Goal: Information Seeking & Learning: Learn about a topic

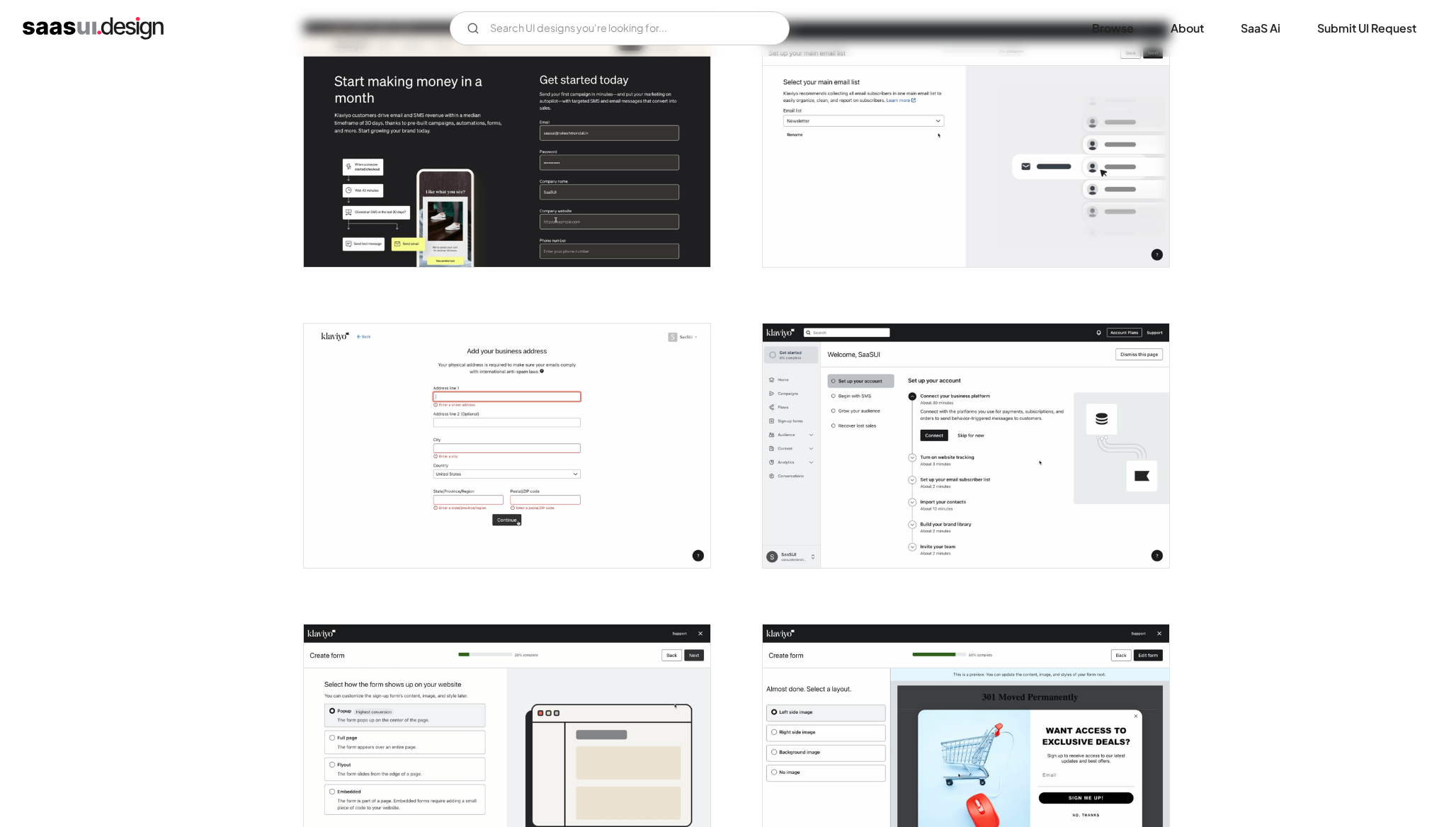
scroll to position [506, 0]
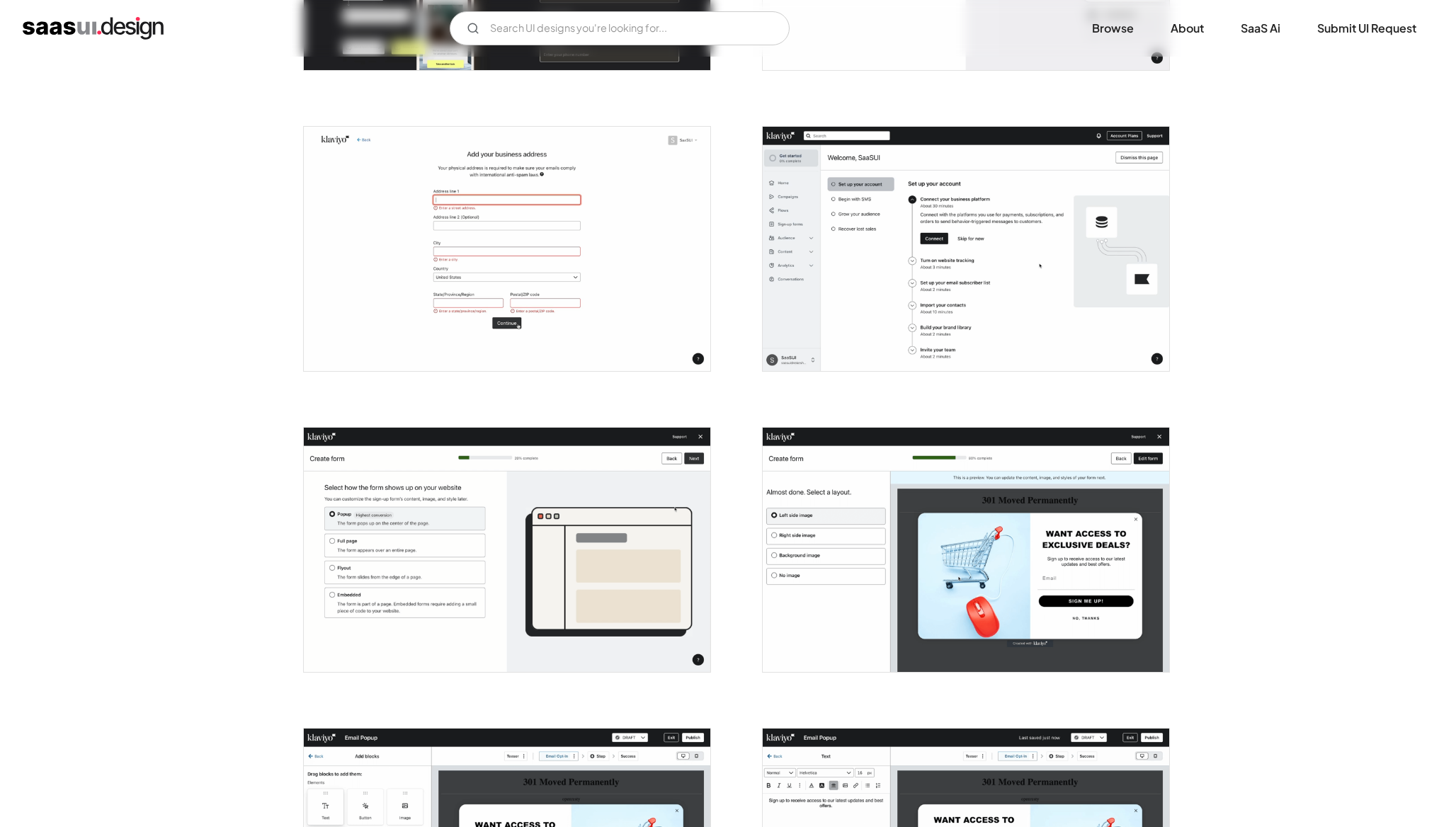
click at [860, 333] on img "open lightbox" at bounding box center [966, 249] width 406 height 244
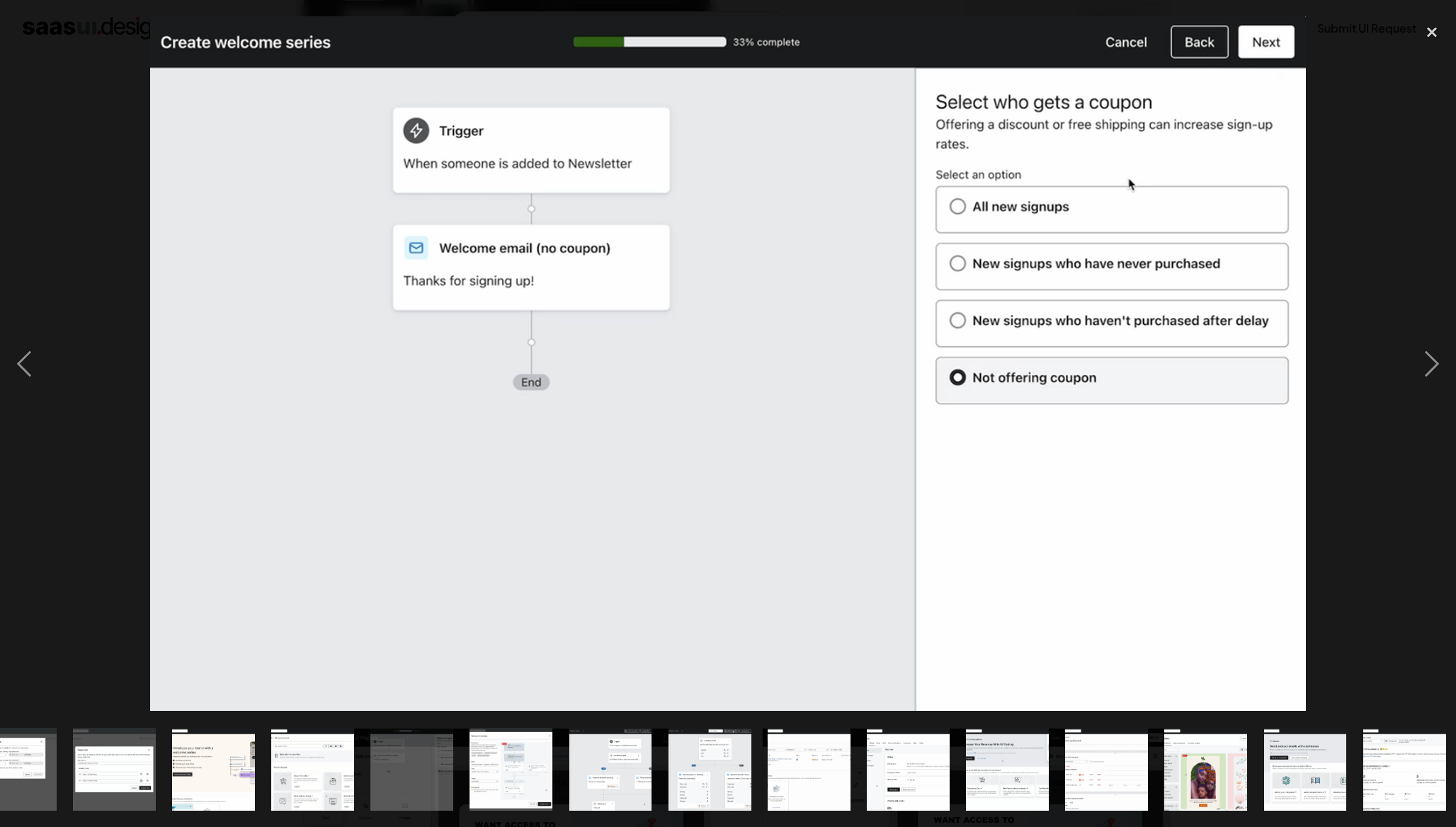
scroll to position [0, 1042]
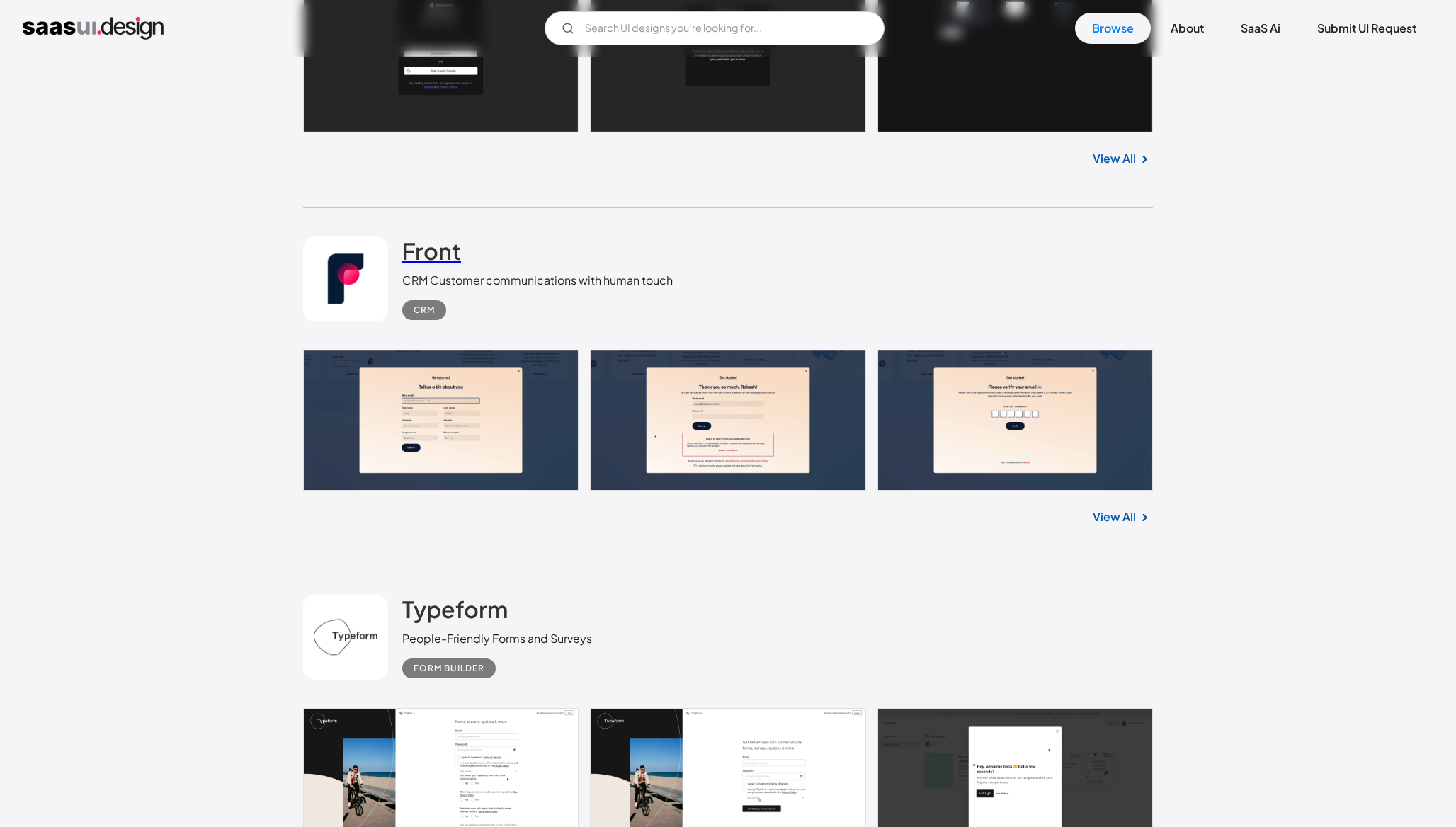
scroll to position [1129, 0]
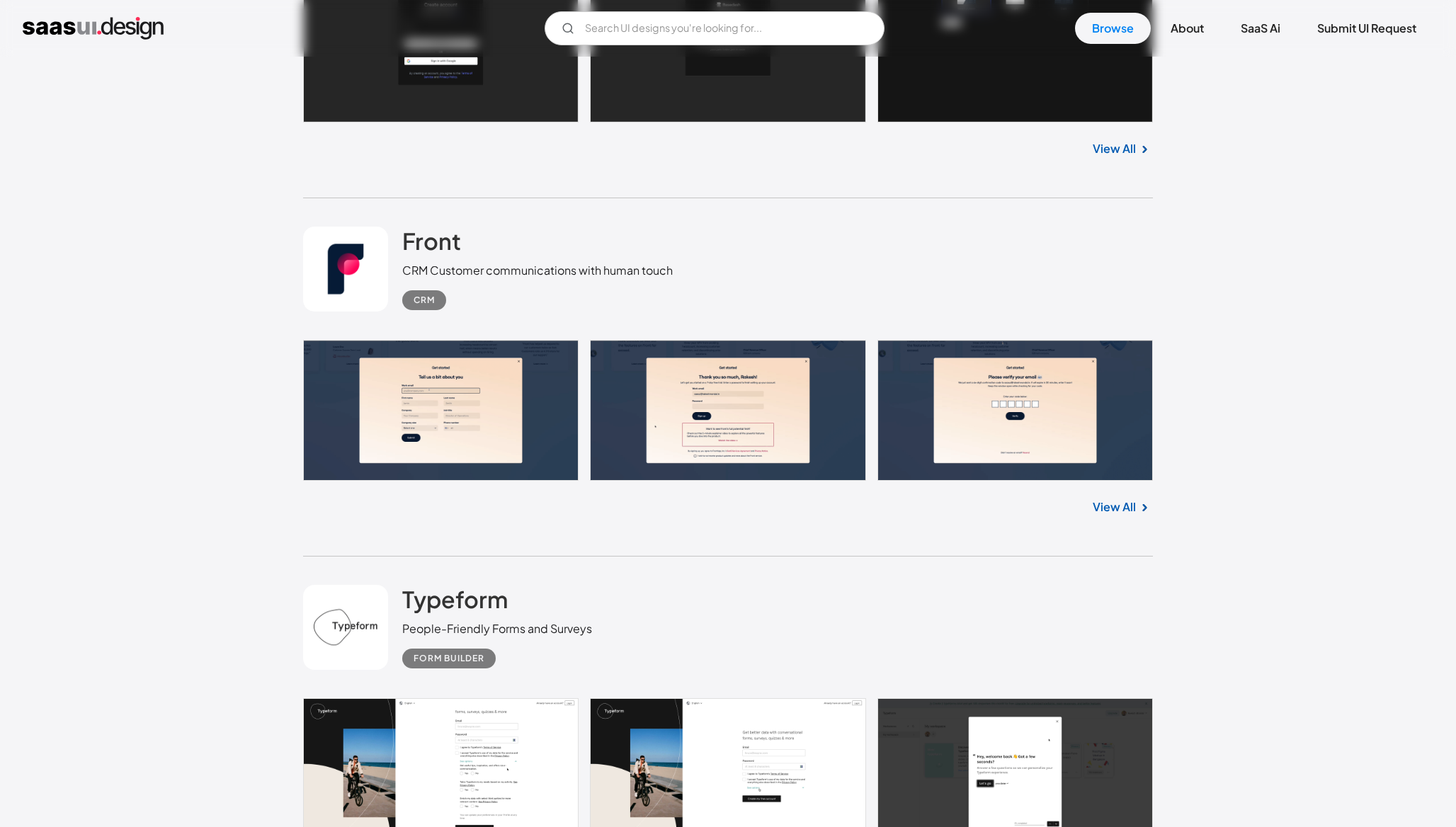
click at [469, 433] on link at bounding box center [728, 411] width 850 height 141
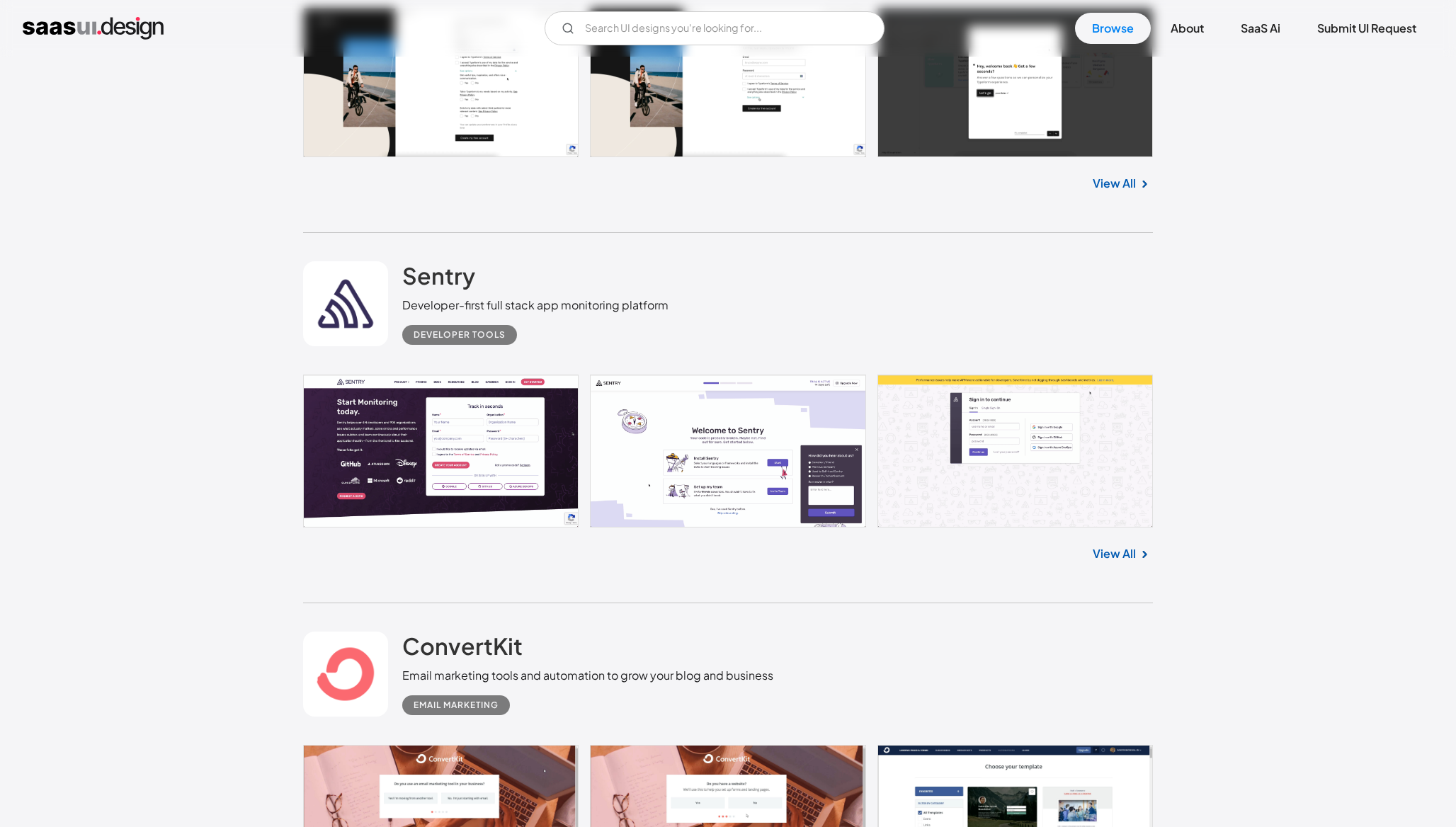
scroll to position [1626, 0]
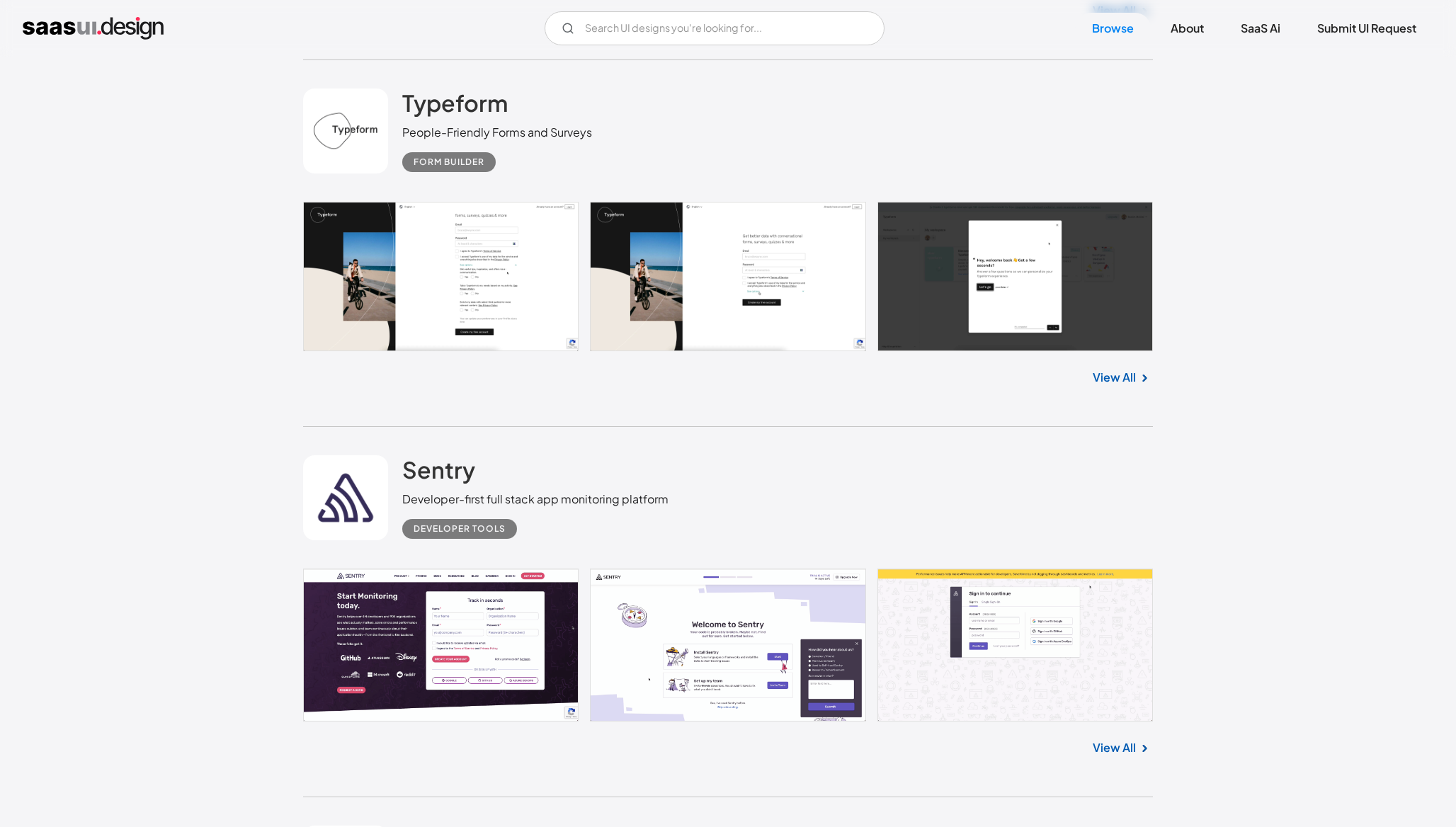
click at [1128, 376] on link "View All" at bounding box center [1114, 377] width 43 height 17
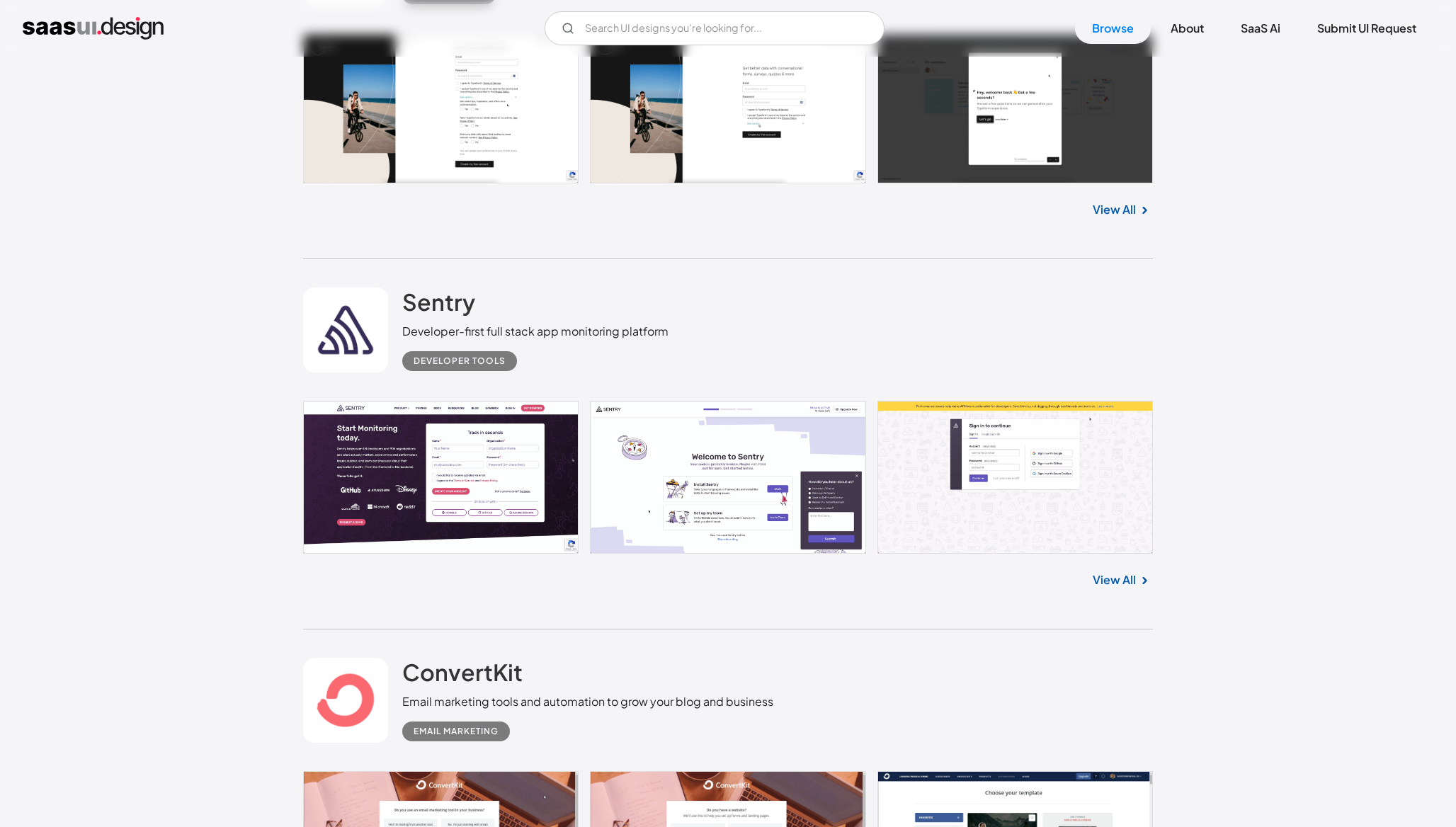
scroll to position [1842, 0]
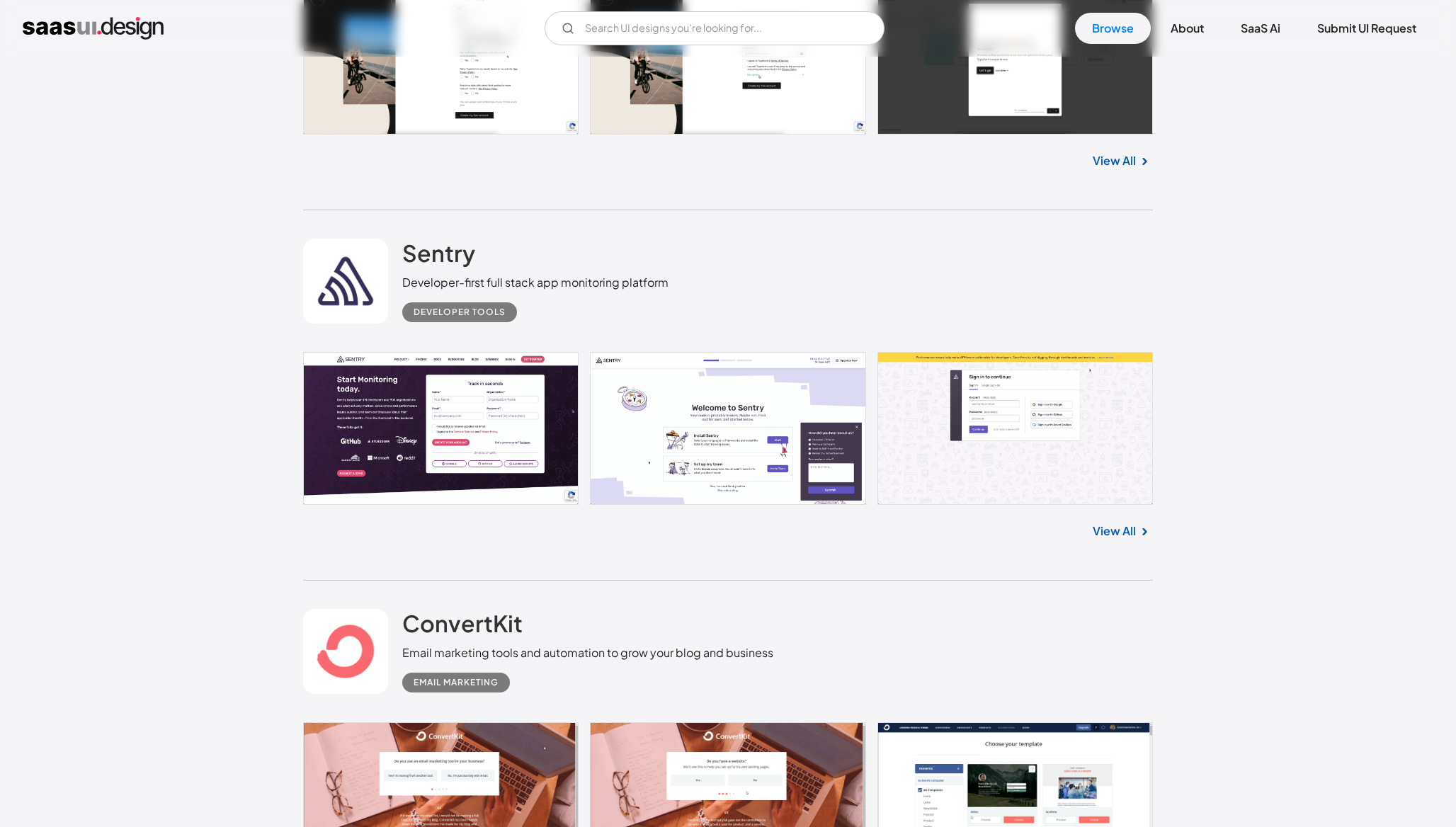
click at [490, 427] on link at bounding box center [728, 428] width 850 height 154
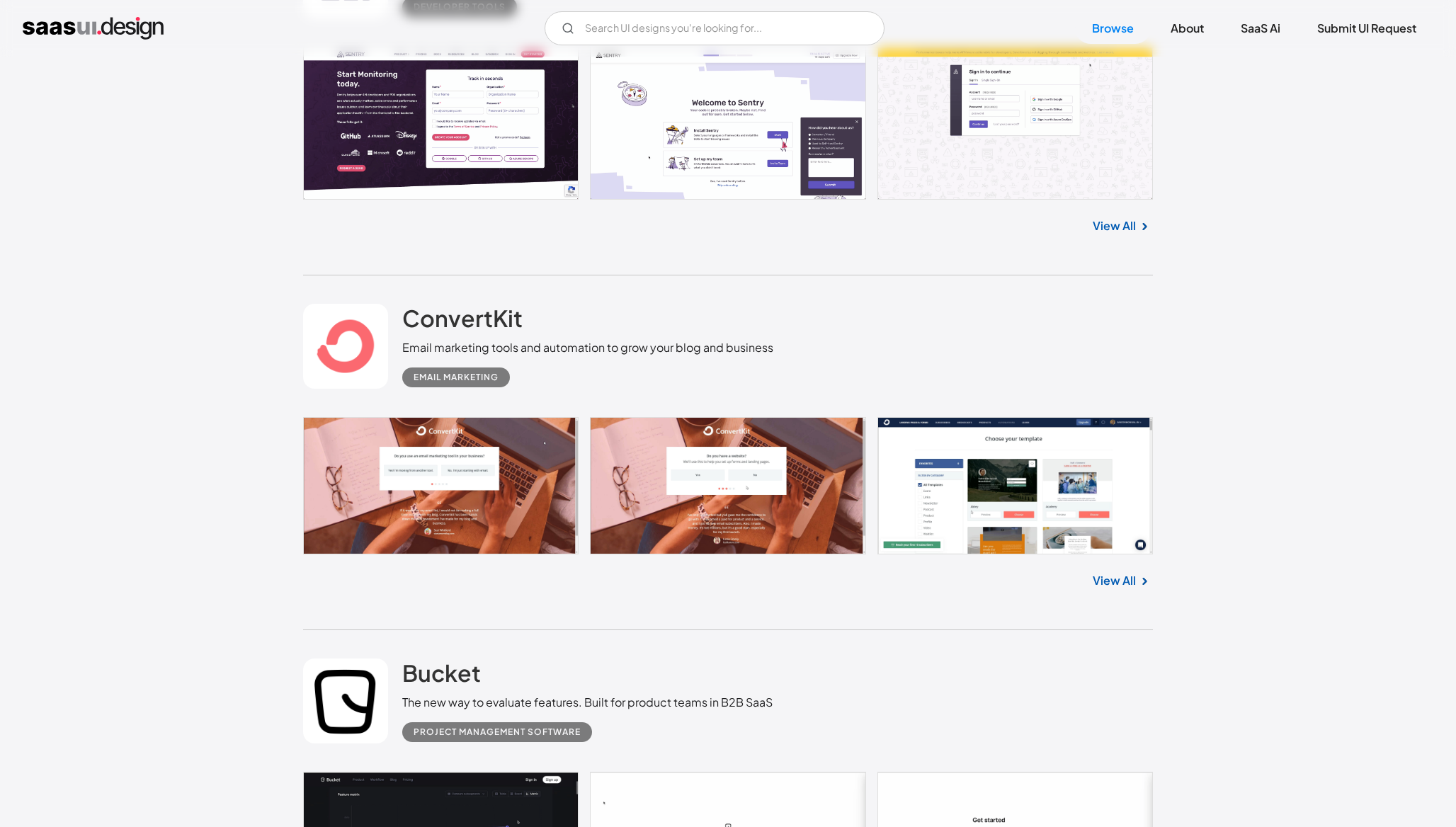
scroll to position [2148, 0]
click at [480, 466] on link at bounding box center [728, 485] width 850 height 137
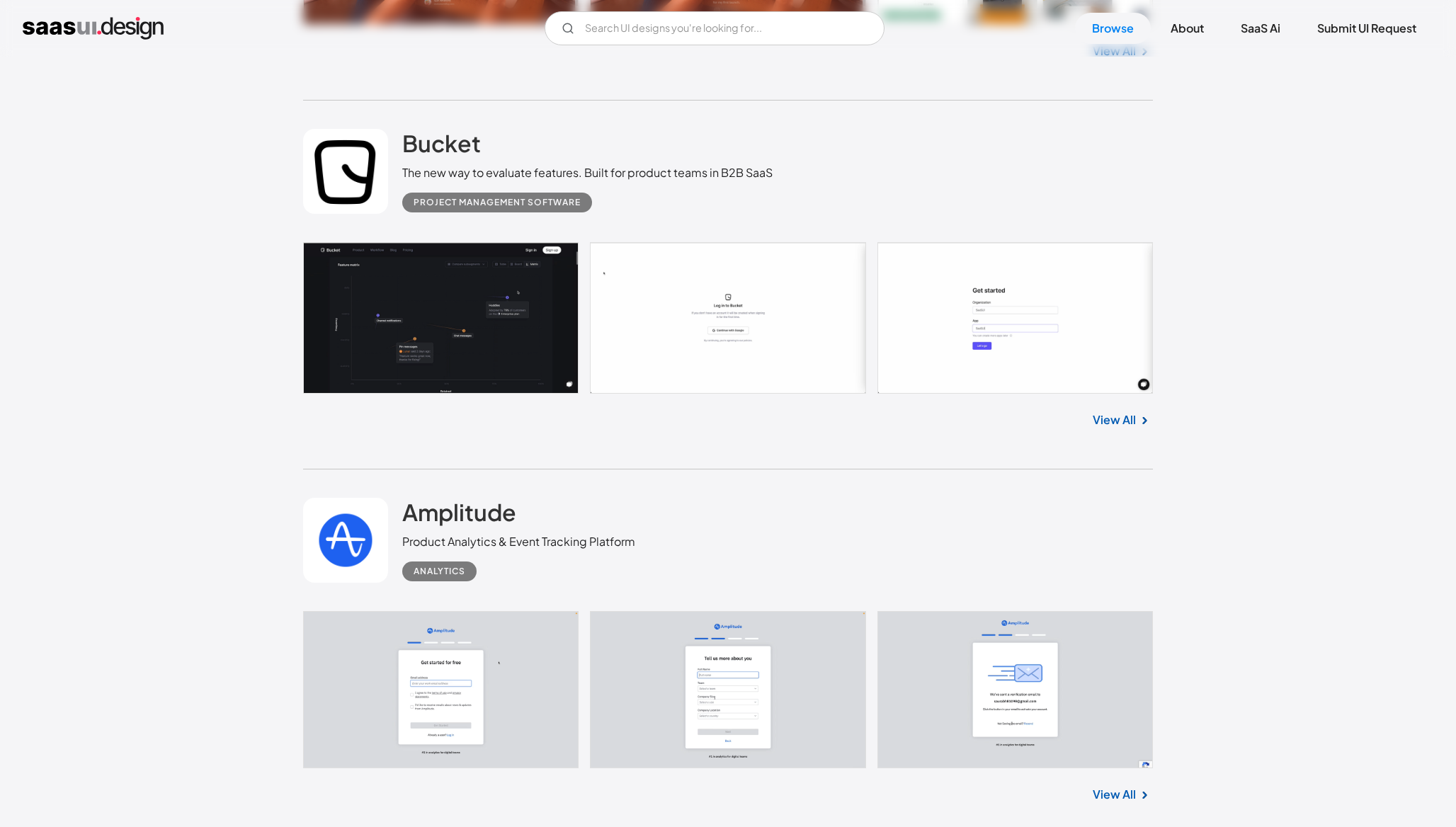
scroll to position [2700, 0]
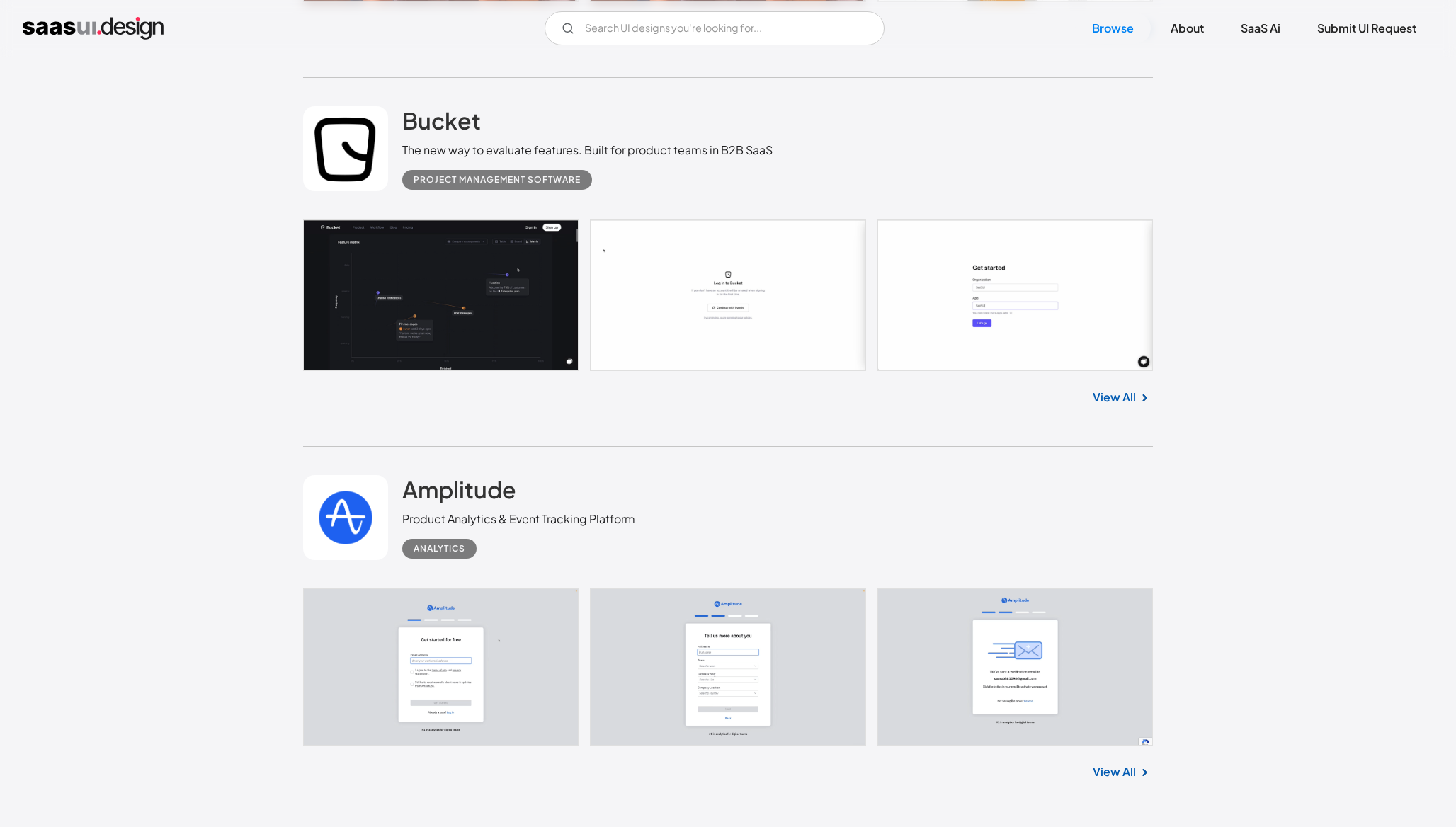
click at [461, 292] on link at bounding box center [728, 295] width 850 height 151
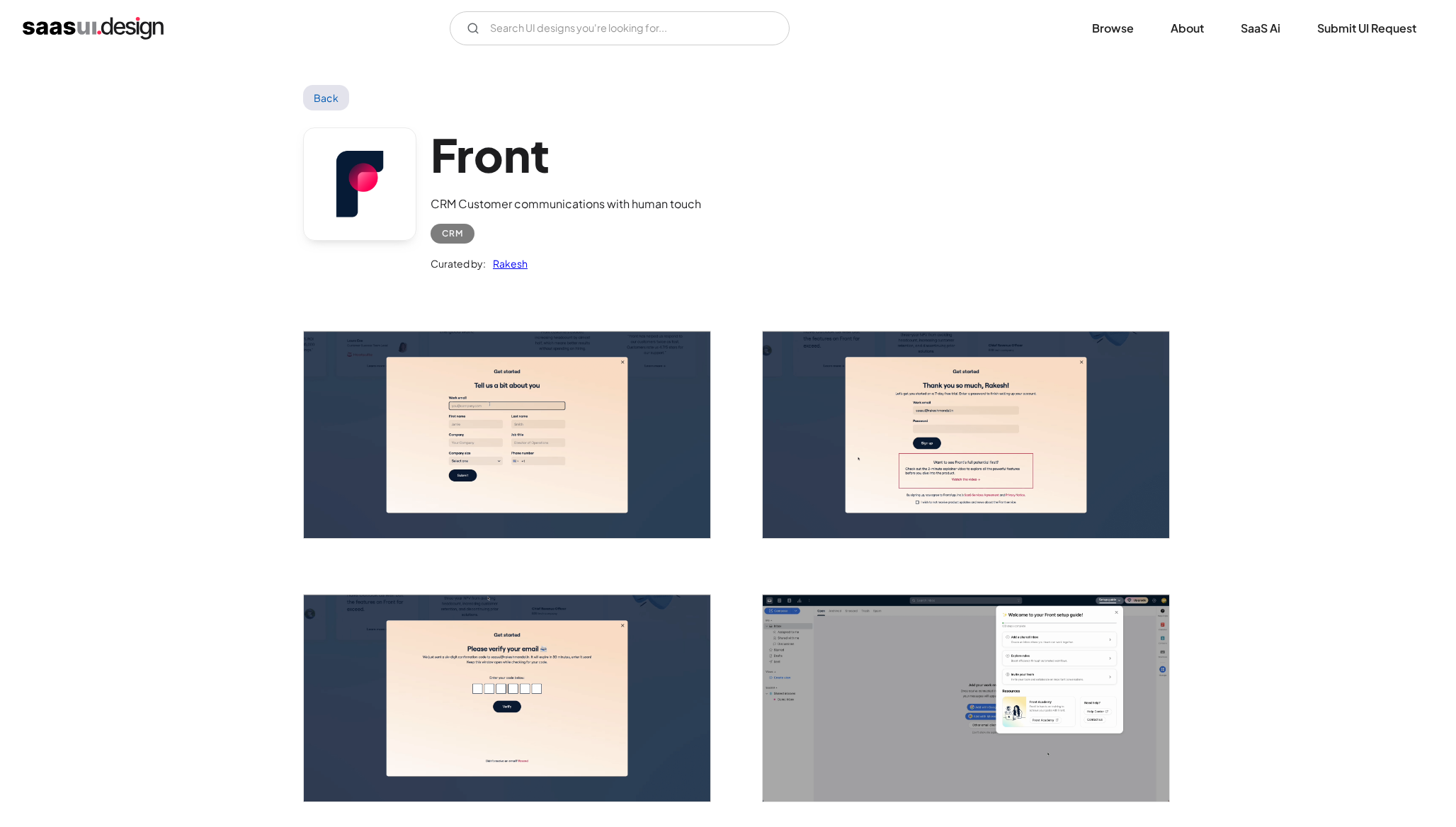
click at [513, 422] on img "open lightbox" at bounding box center [507, 434] width 406 height 207
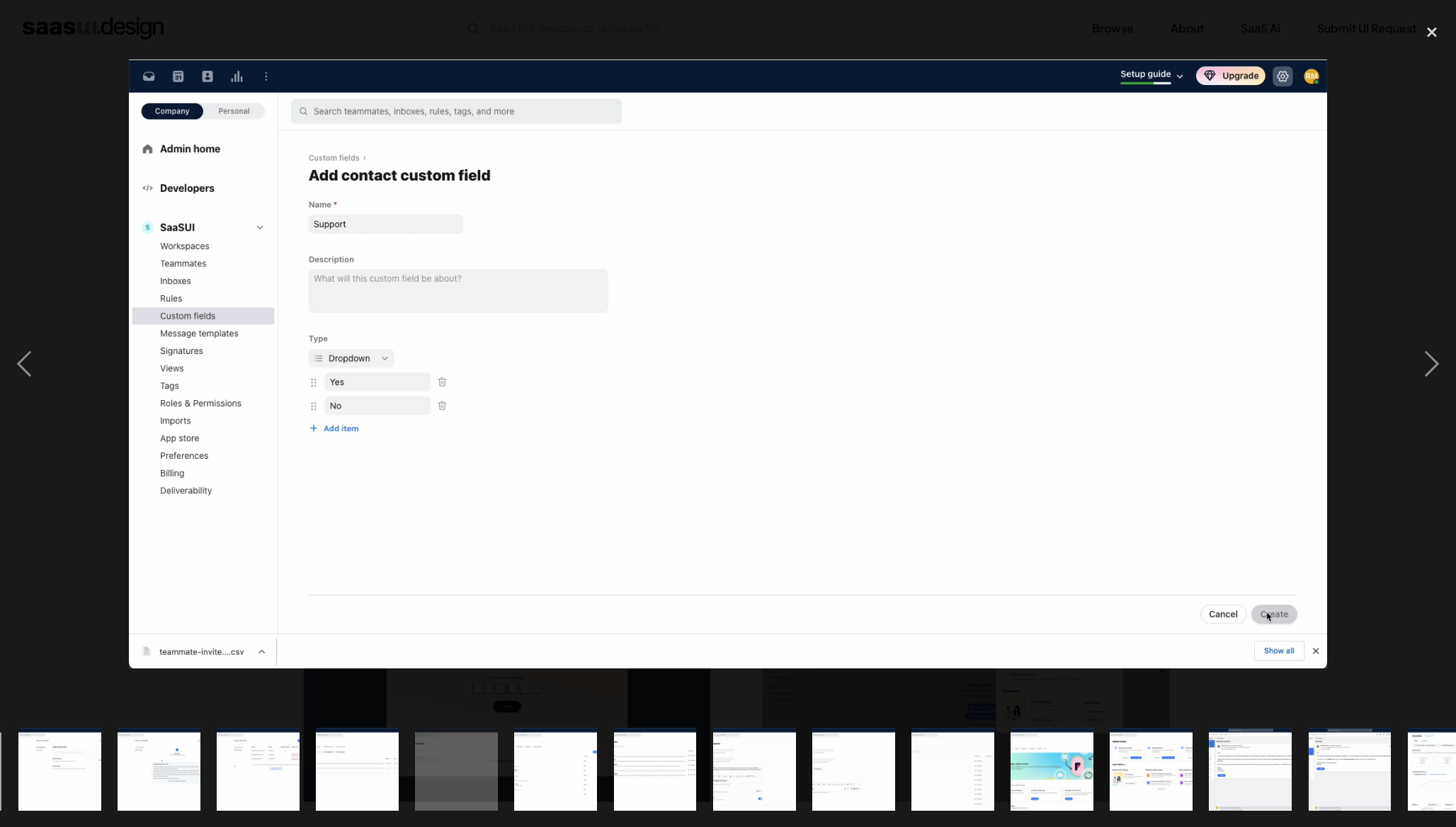
scroll to position [0, 1042]
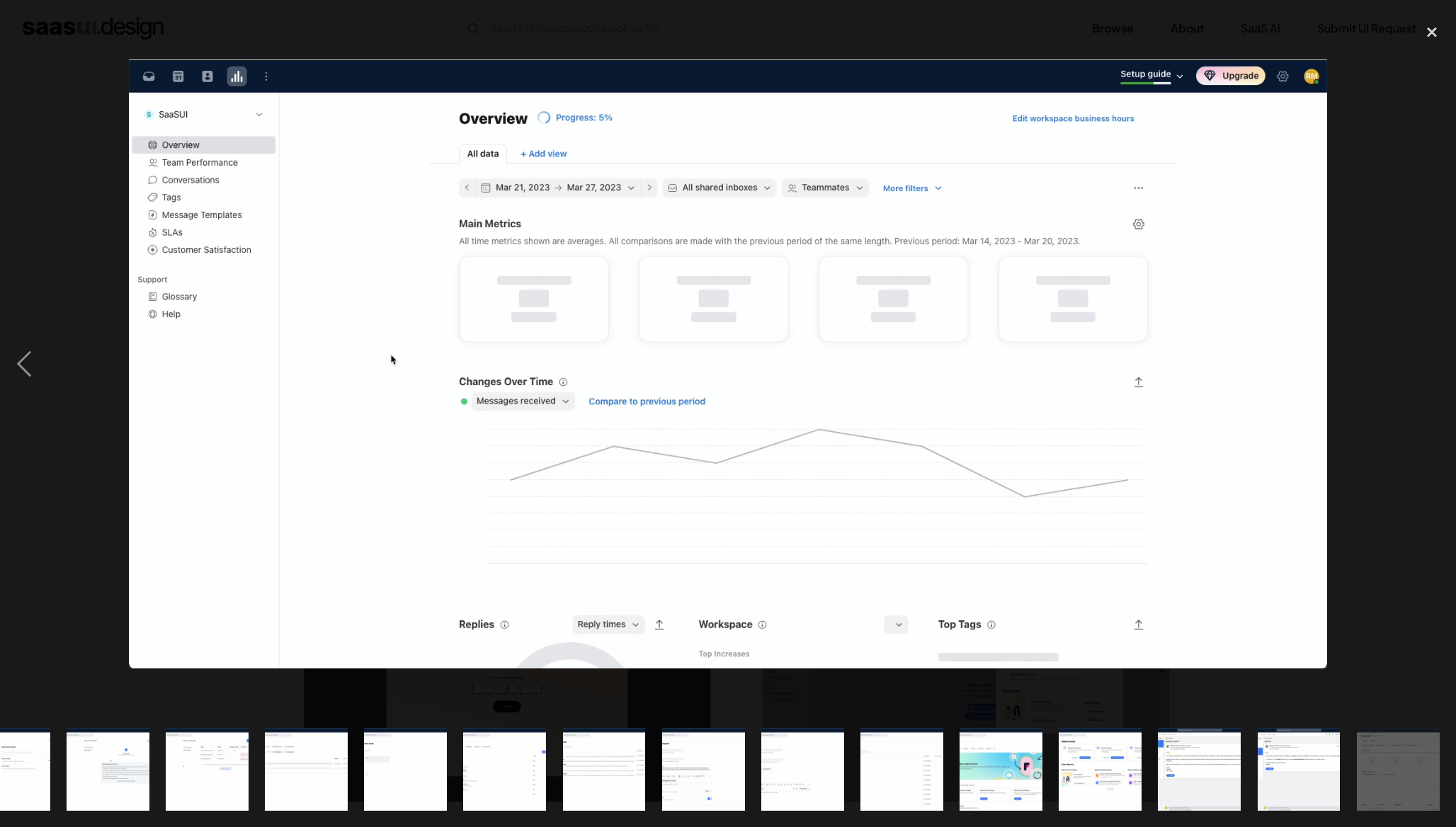
click at [1379, 118] on div at bounding box center [728, 363] width 1456 height 694
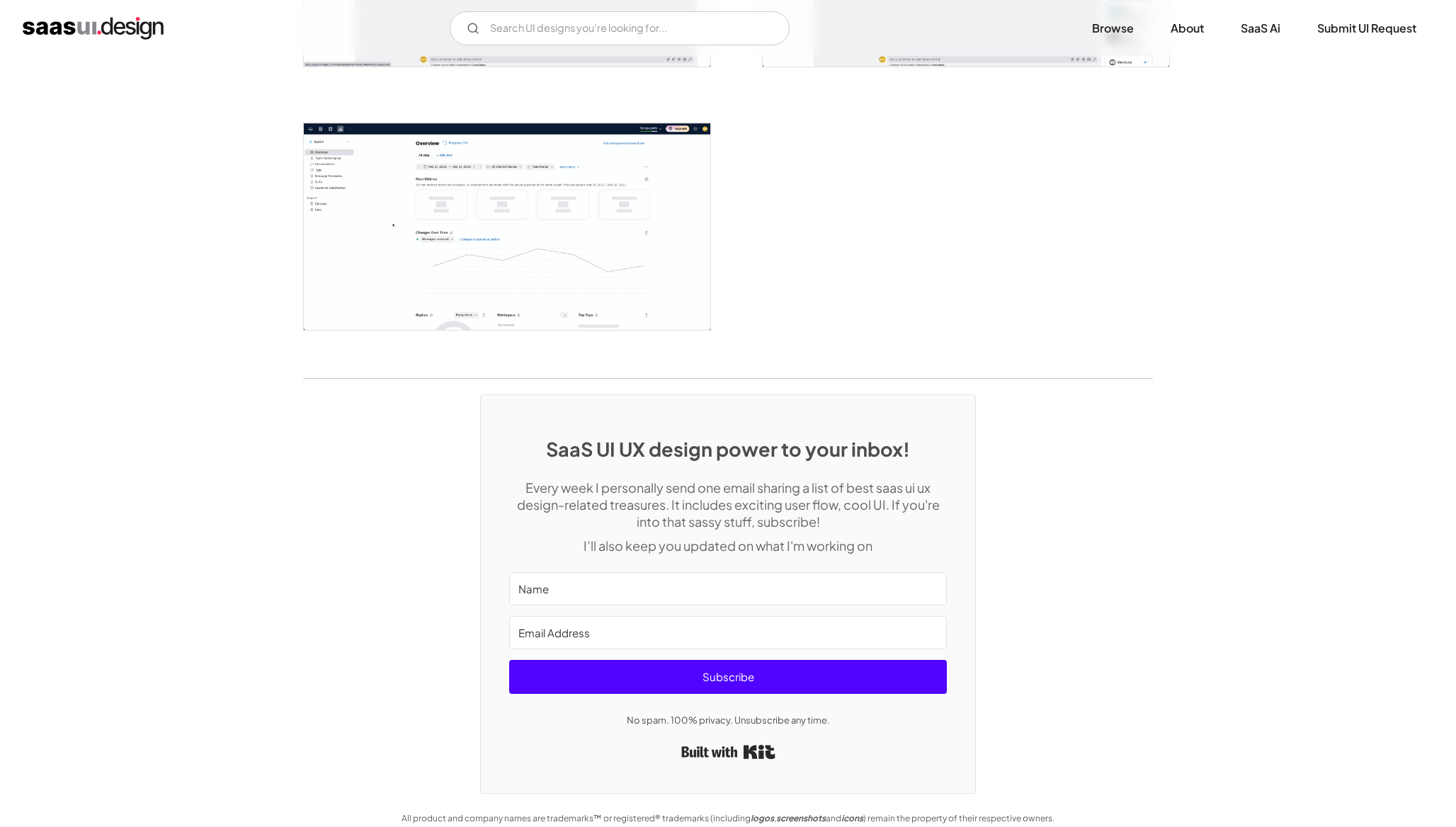
scroll to position [3363, 0]
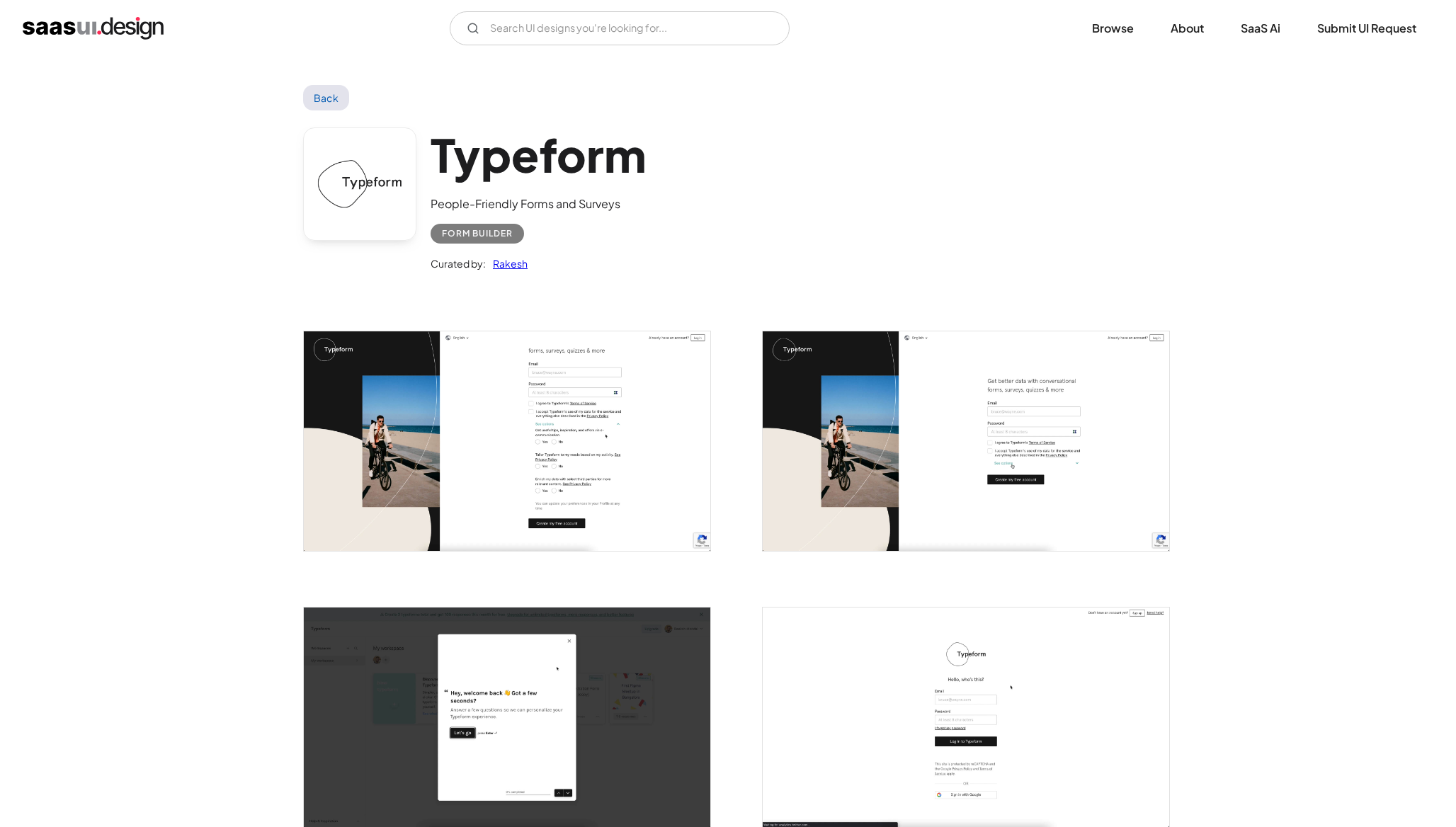
click at [593, 385] on img "open lightbox" at bounding box center [507, 440] width 406 height 219
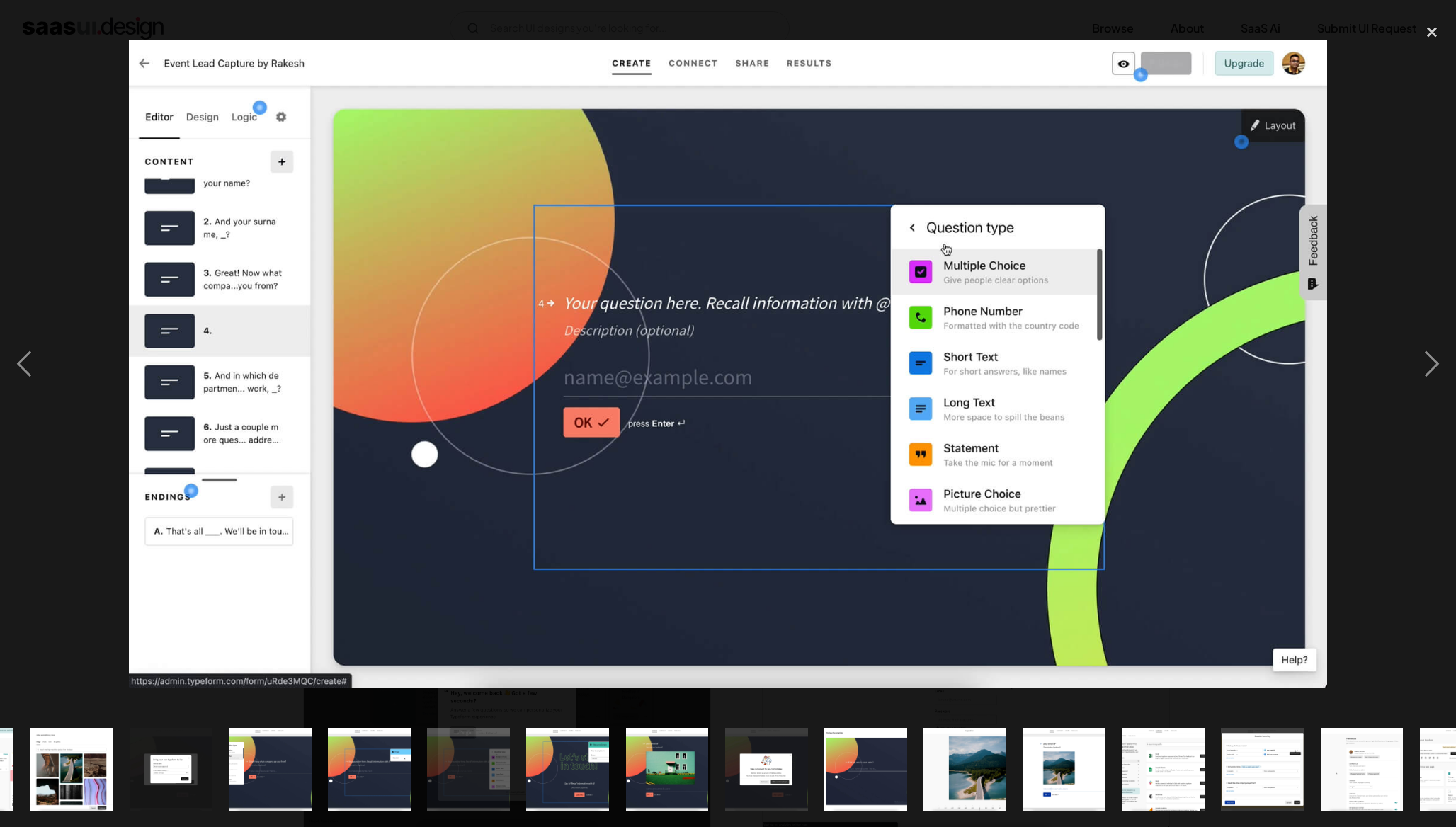
scroll to position [0, 1042]
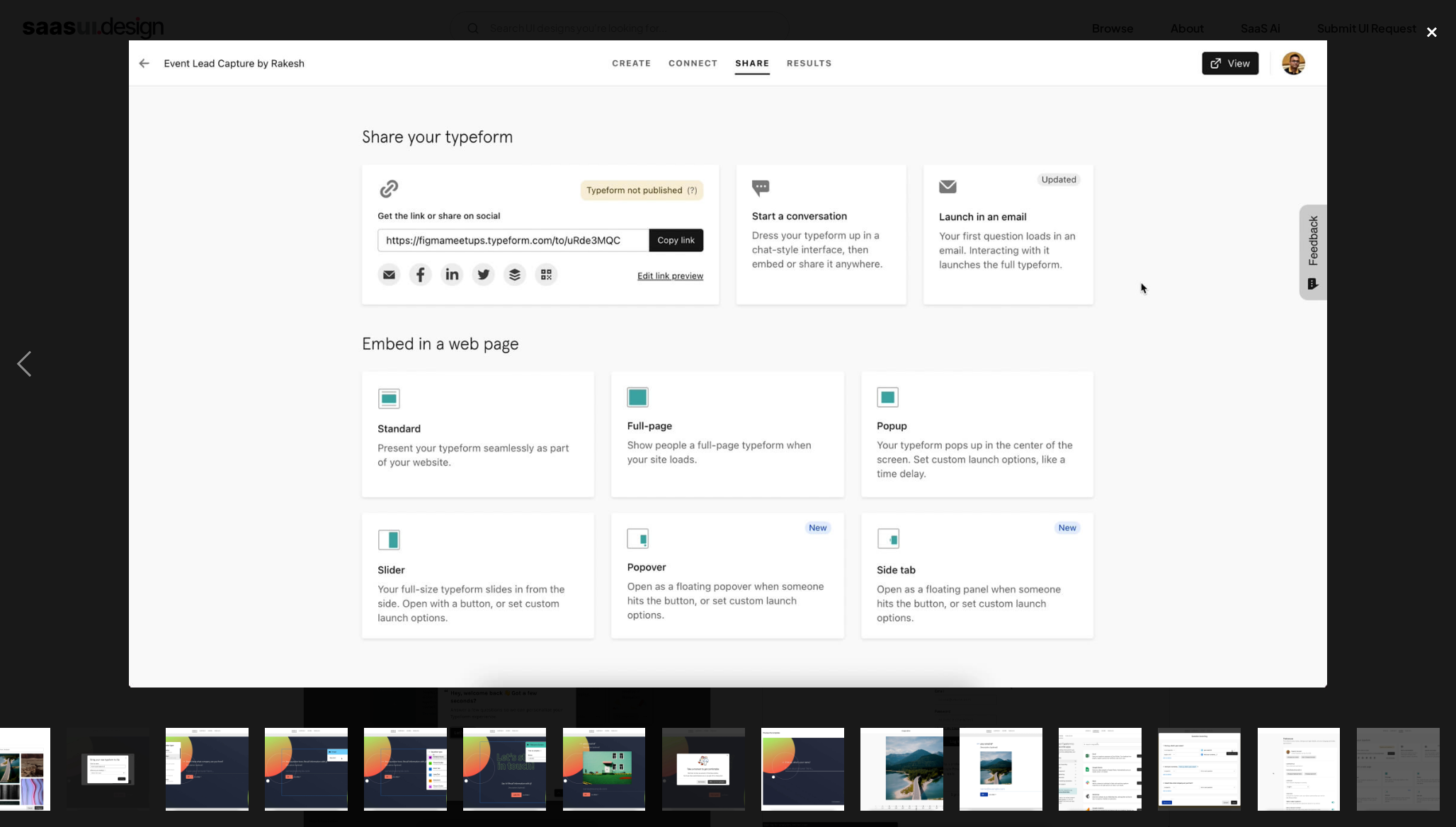
click at [1432, 31] on div "close lightbox" at bounding box center [1432, 32] width 48 height 31
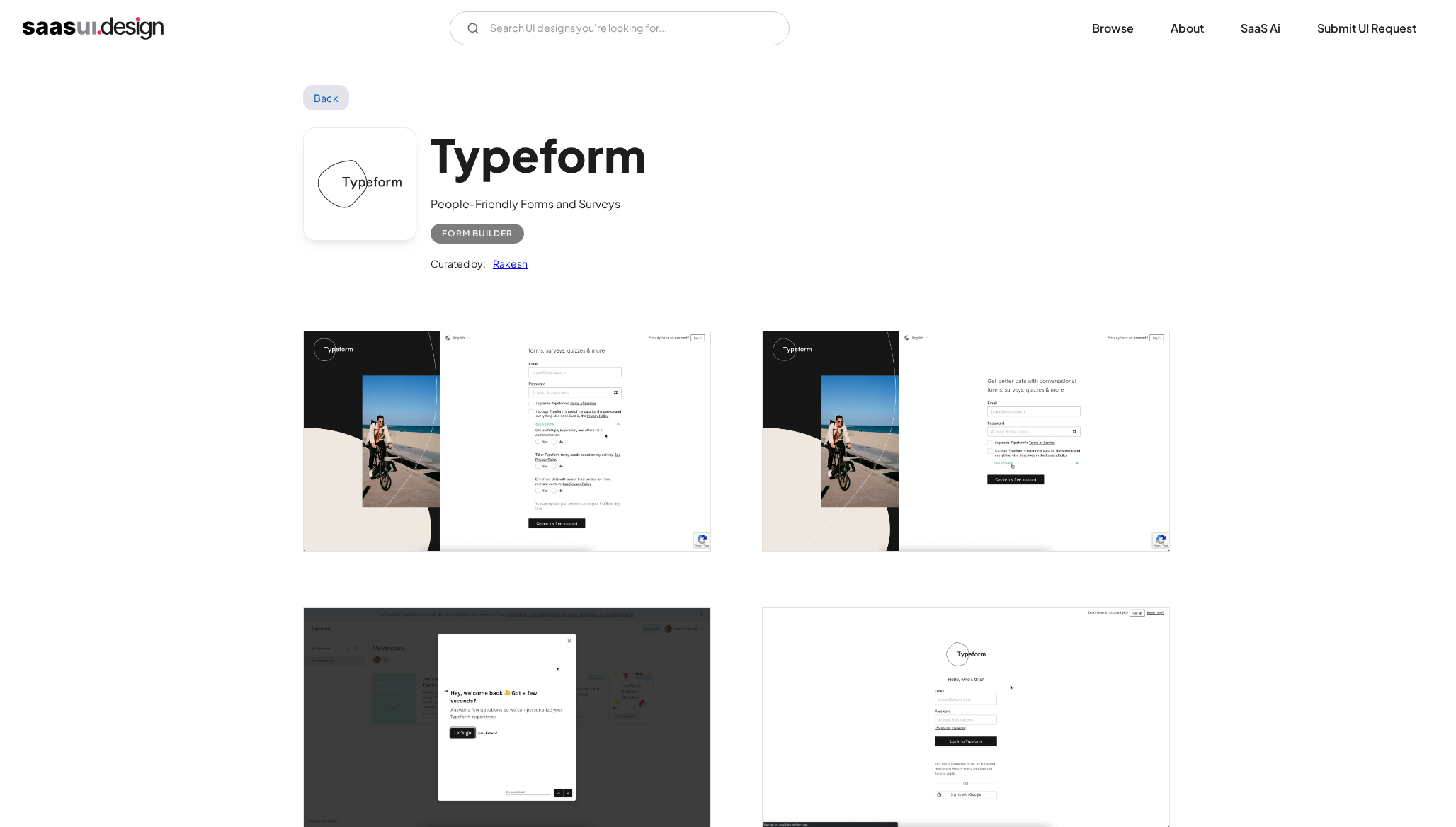
scroll to position [0, 0]
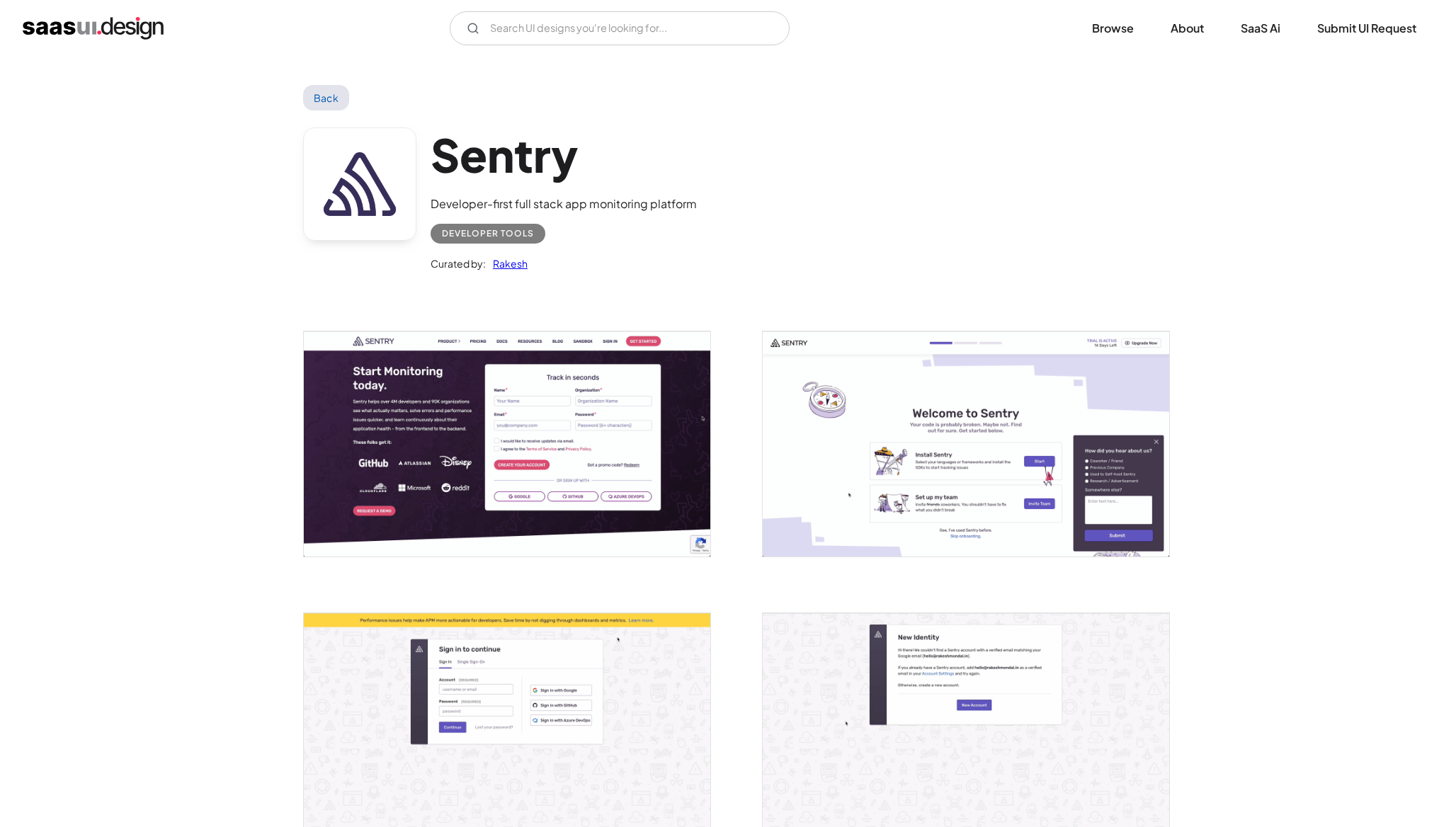
click at [486, 393] on img "open lightbox" at bounding box center [507, 443] width 406 height 225
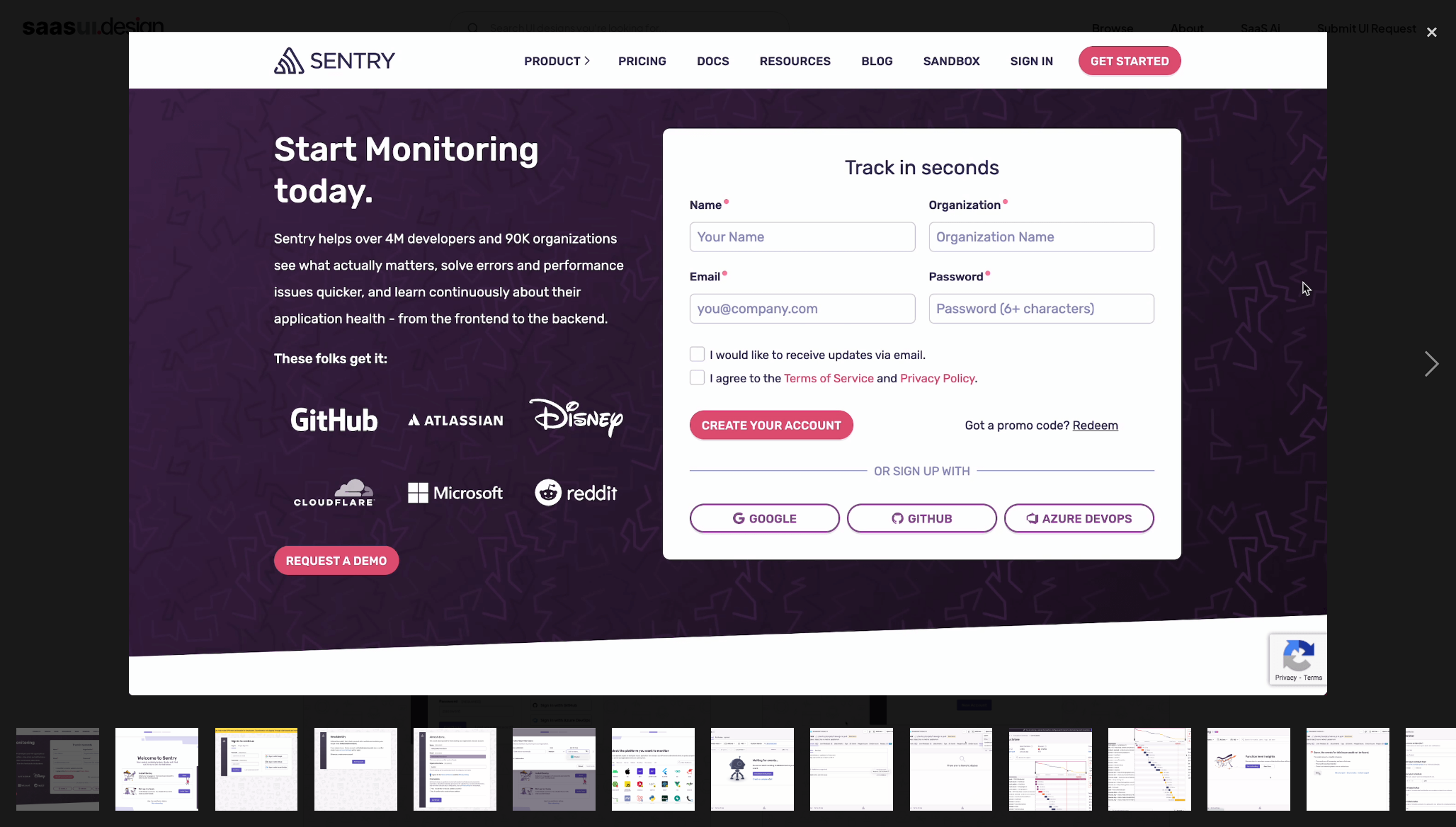
click at [486, 393] on img at bounding box center [728, 364] width 1198 height 664
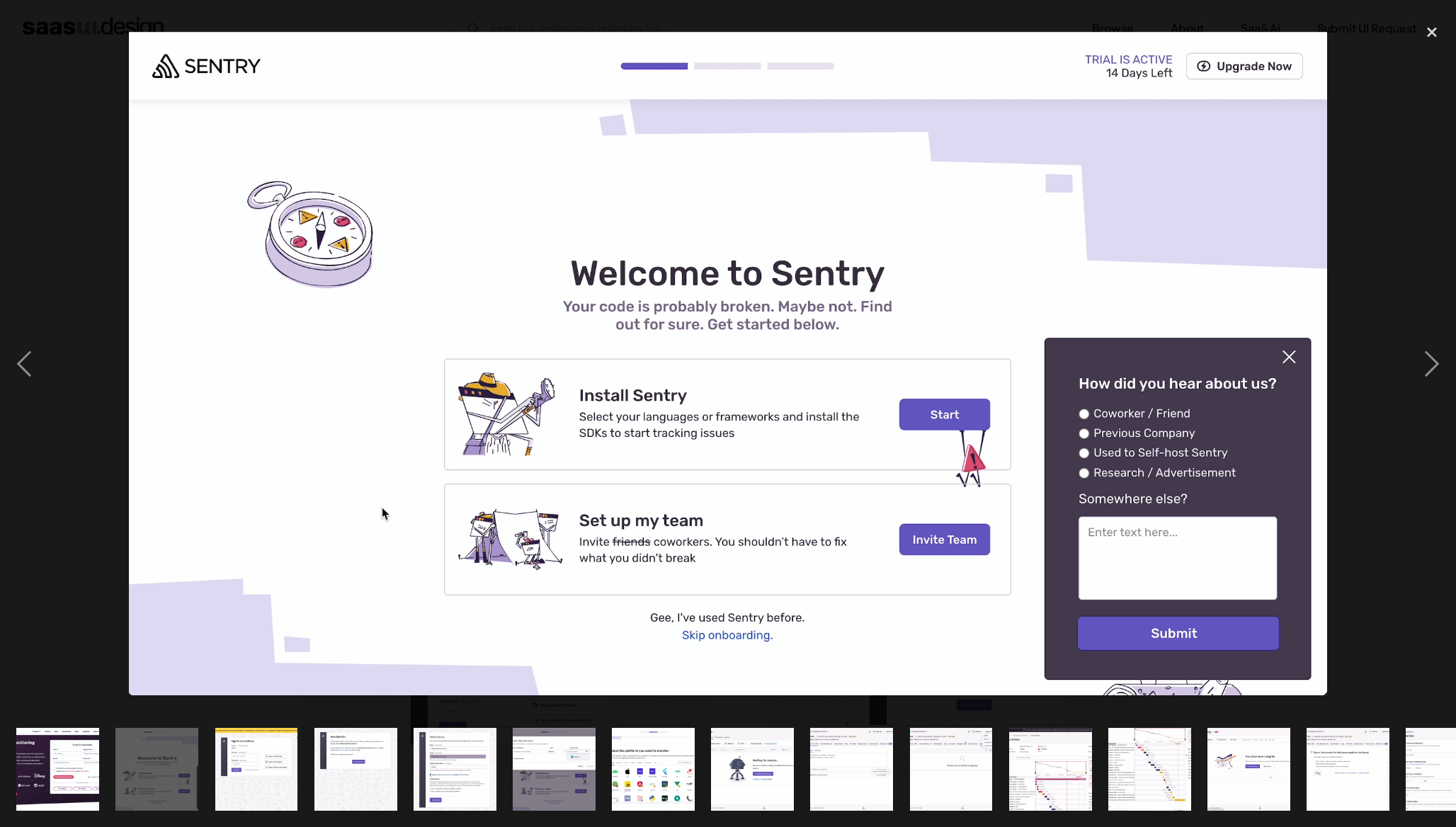
click at [1427, 746] on img "show item 15 of 25" at bounding box center [1447, 769] width 149 height 83
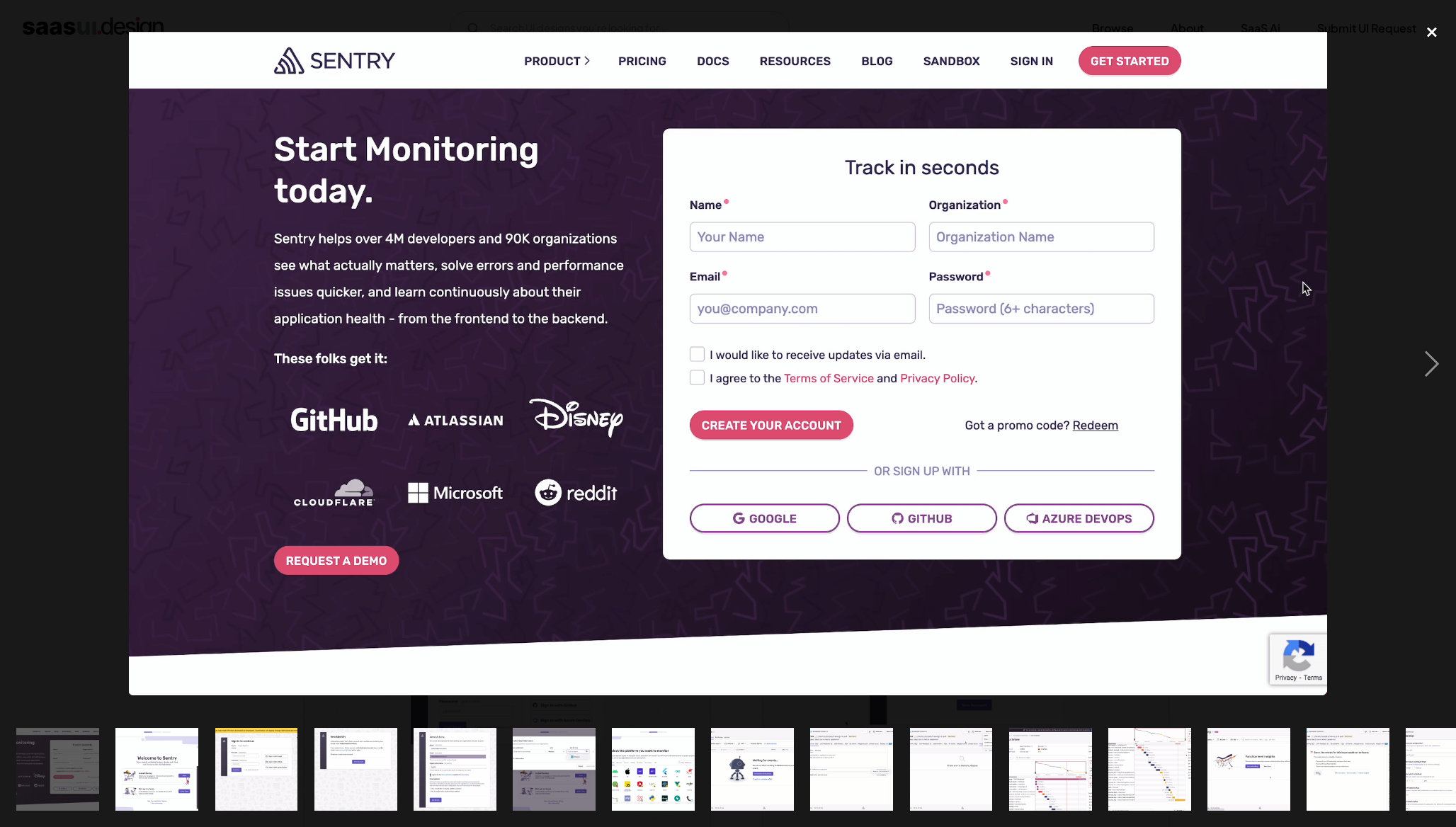
click at [1433, 30] on div "close lightbox" at bounding box center [1432, 32] width 48 height 31
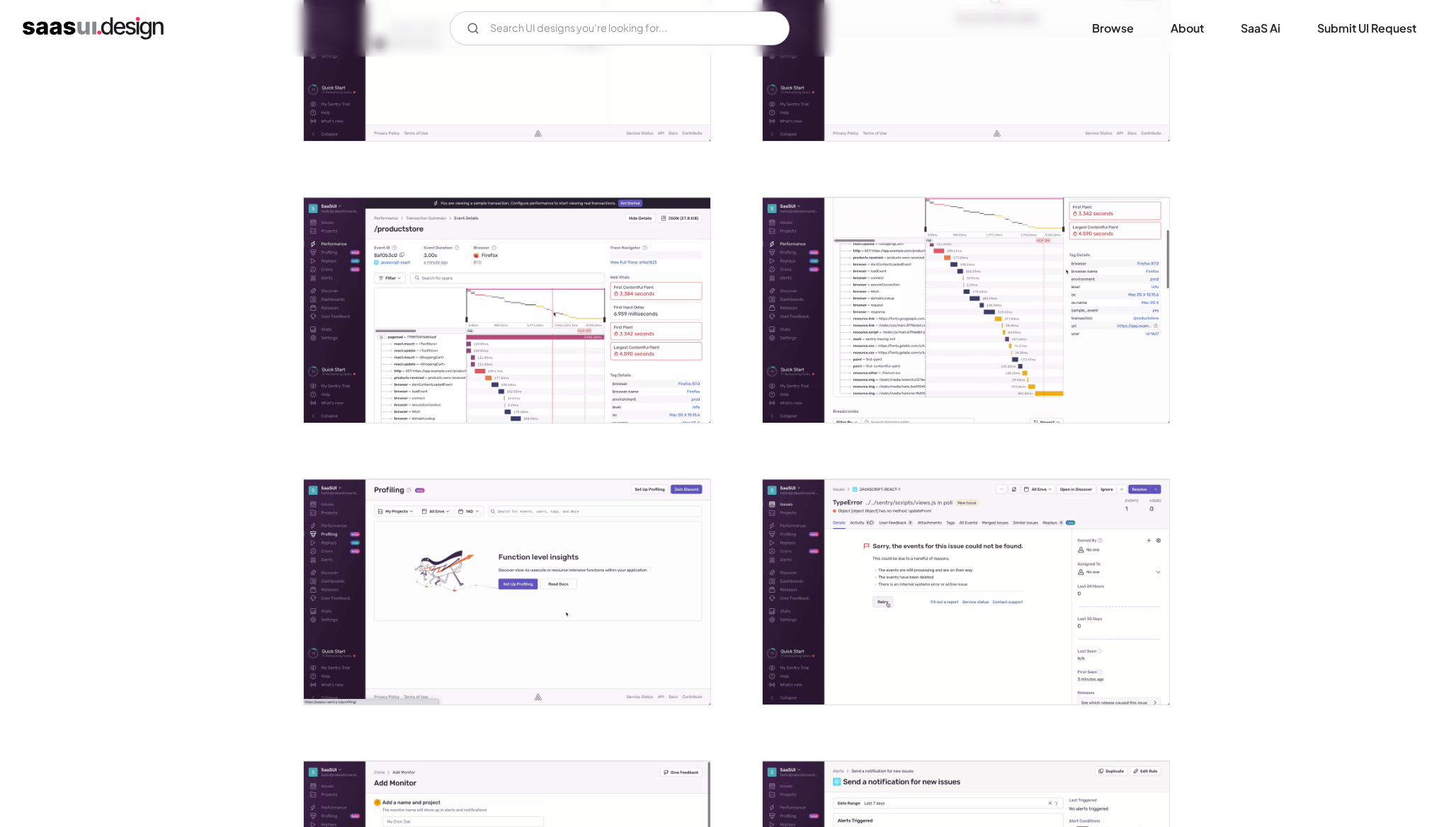
scroll to position [988, 0]
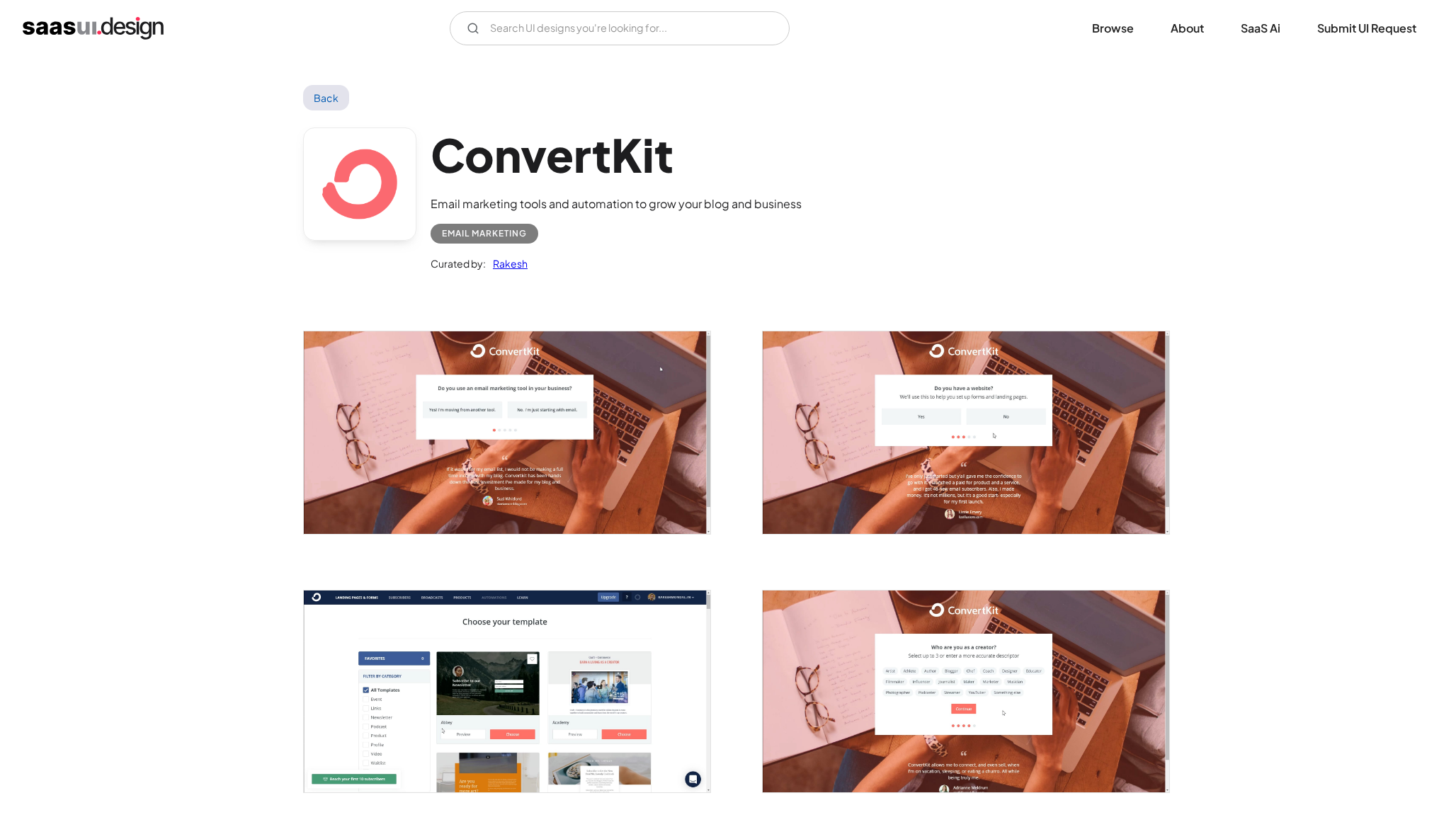
click at [548, 454] on img "open lightbox" at bounding box center [507, 431] width 406 height 202
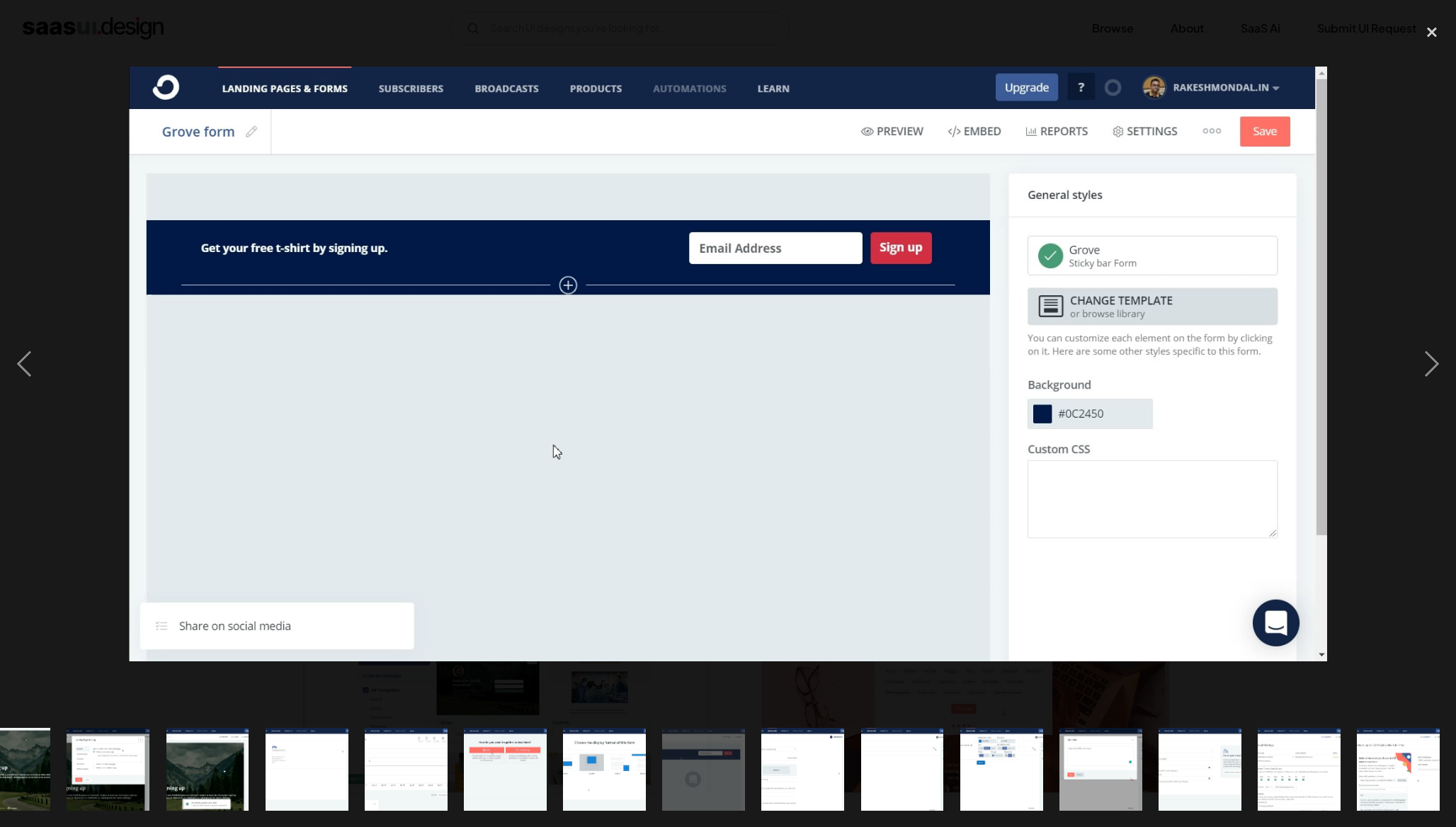
scroll to position [0, 744]
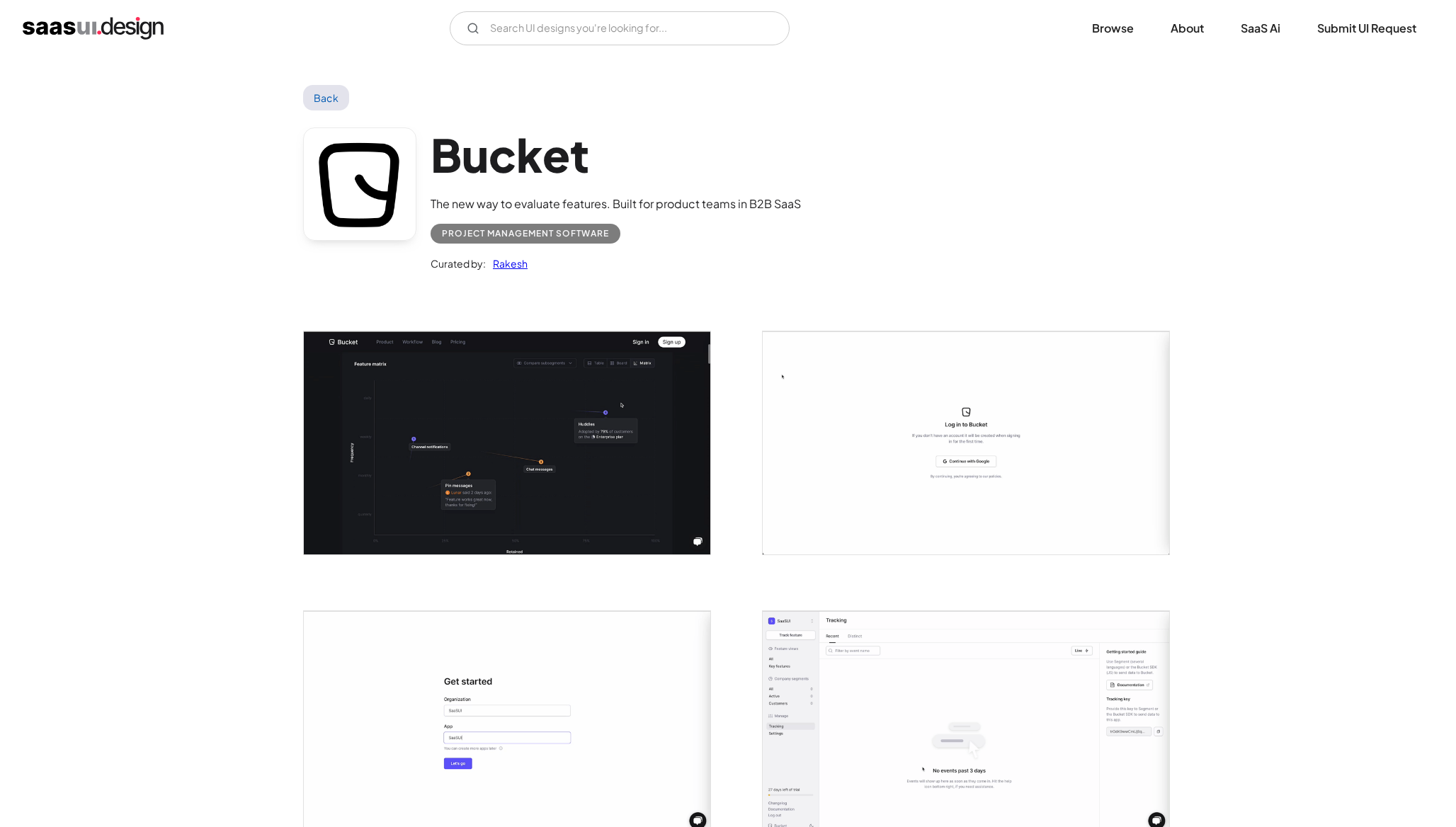
click at [455, 435] on img "open lightbox" at bounding box center [507, 442] width 406 height 222
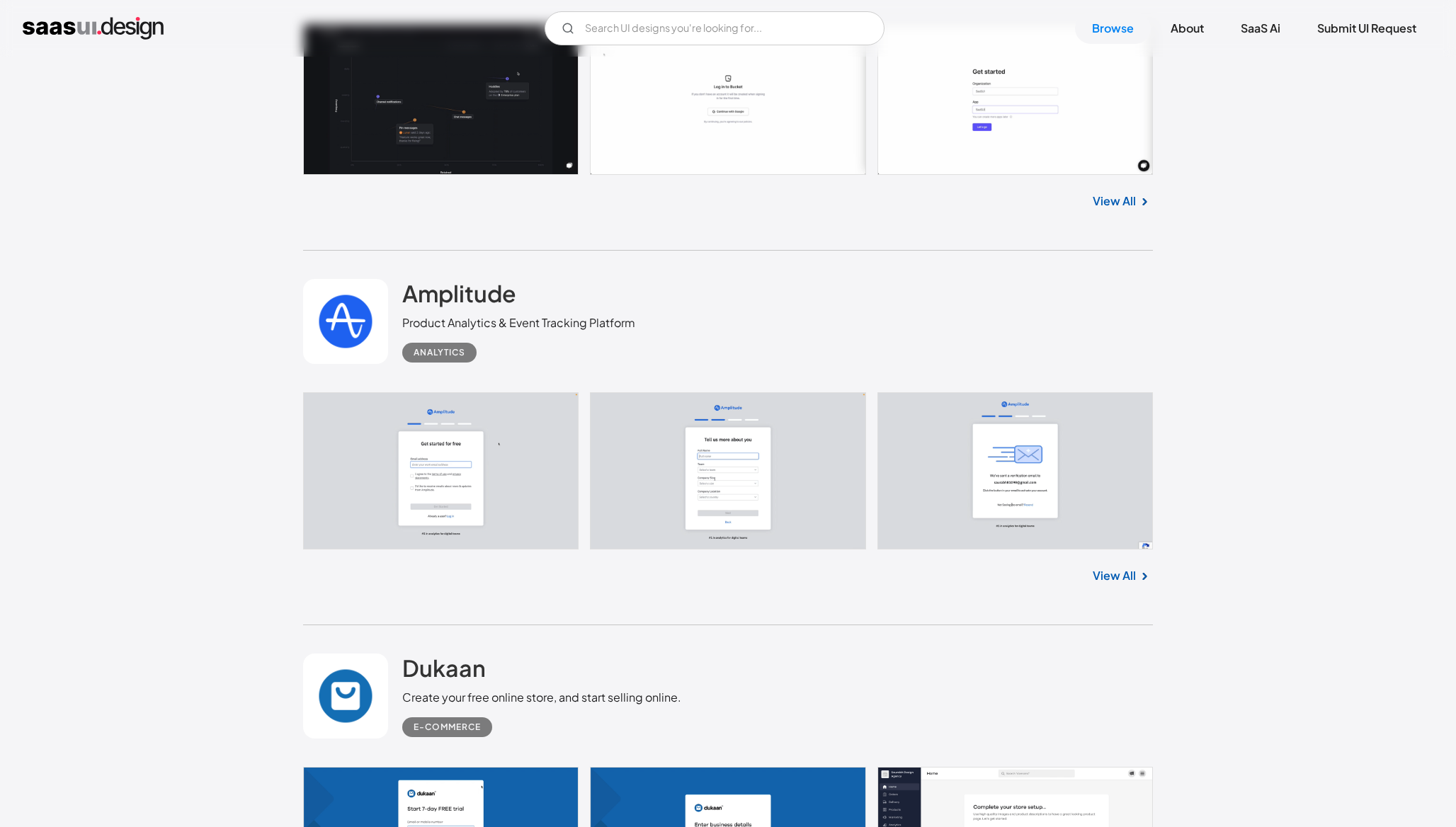
scroll to position [2886, 0]
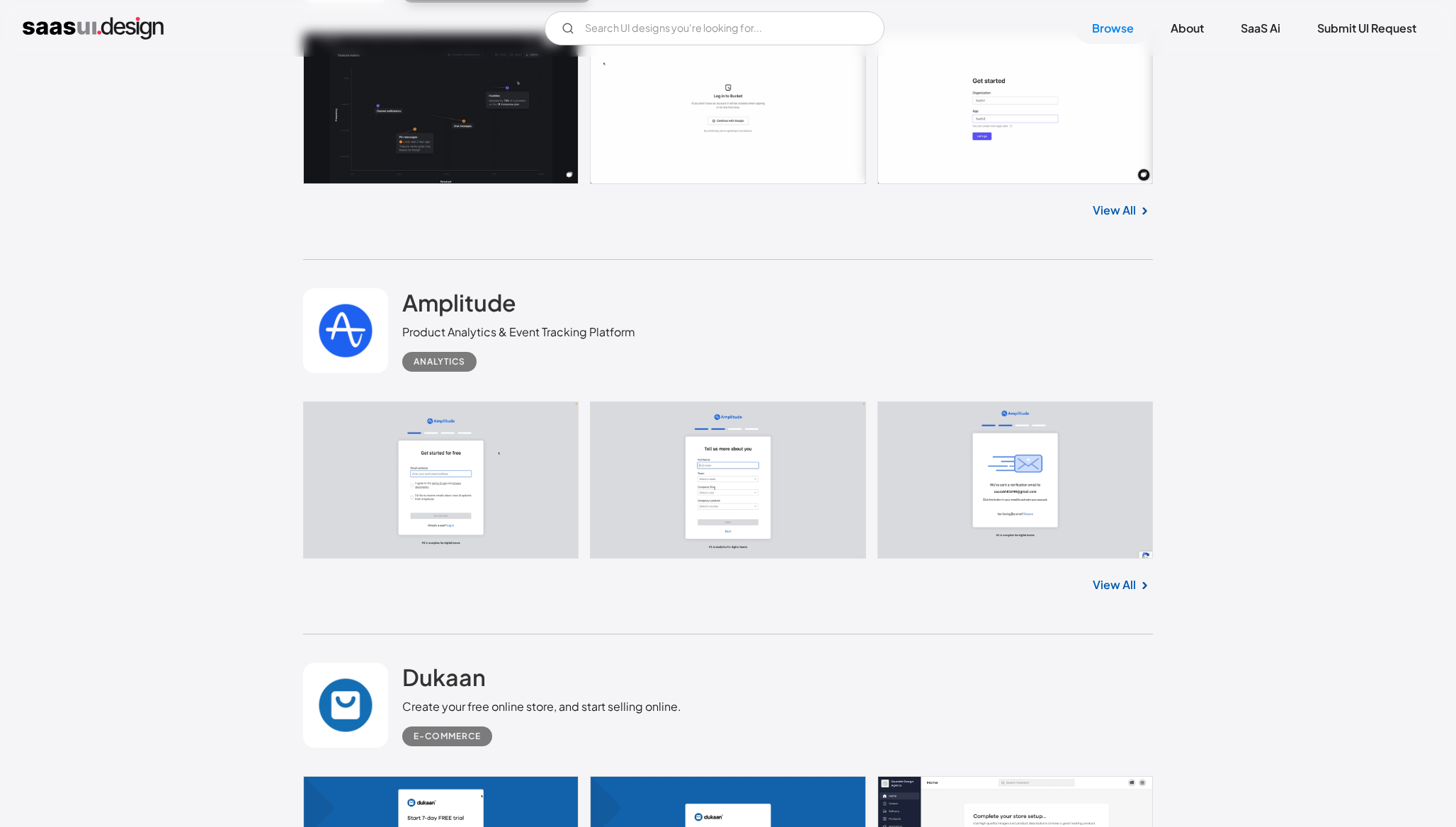
click at [433, 402] on link at bounding box center [728, 480] width 850 height 158
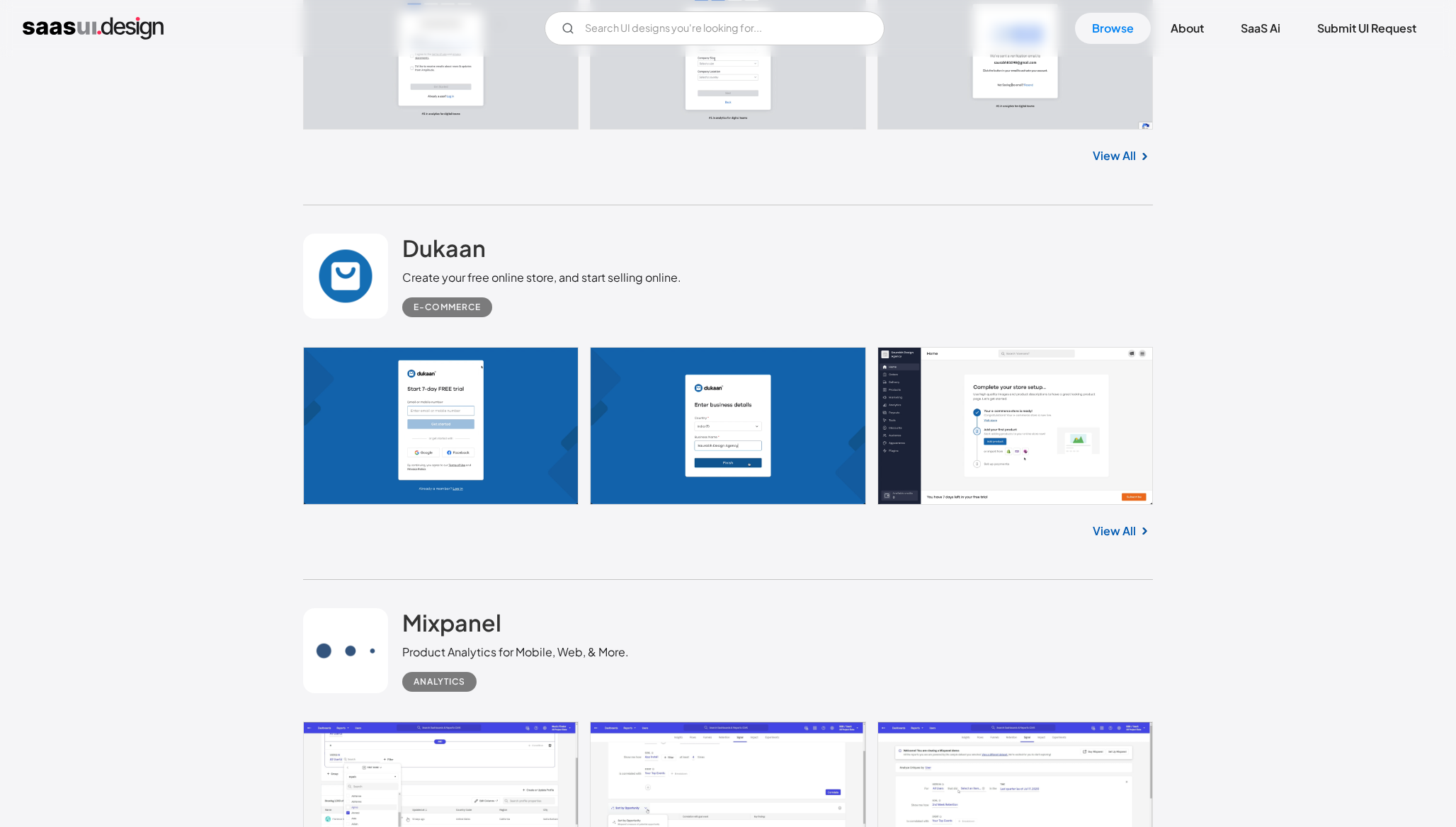
scroll to position [3492, 0]
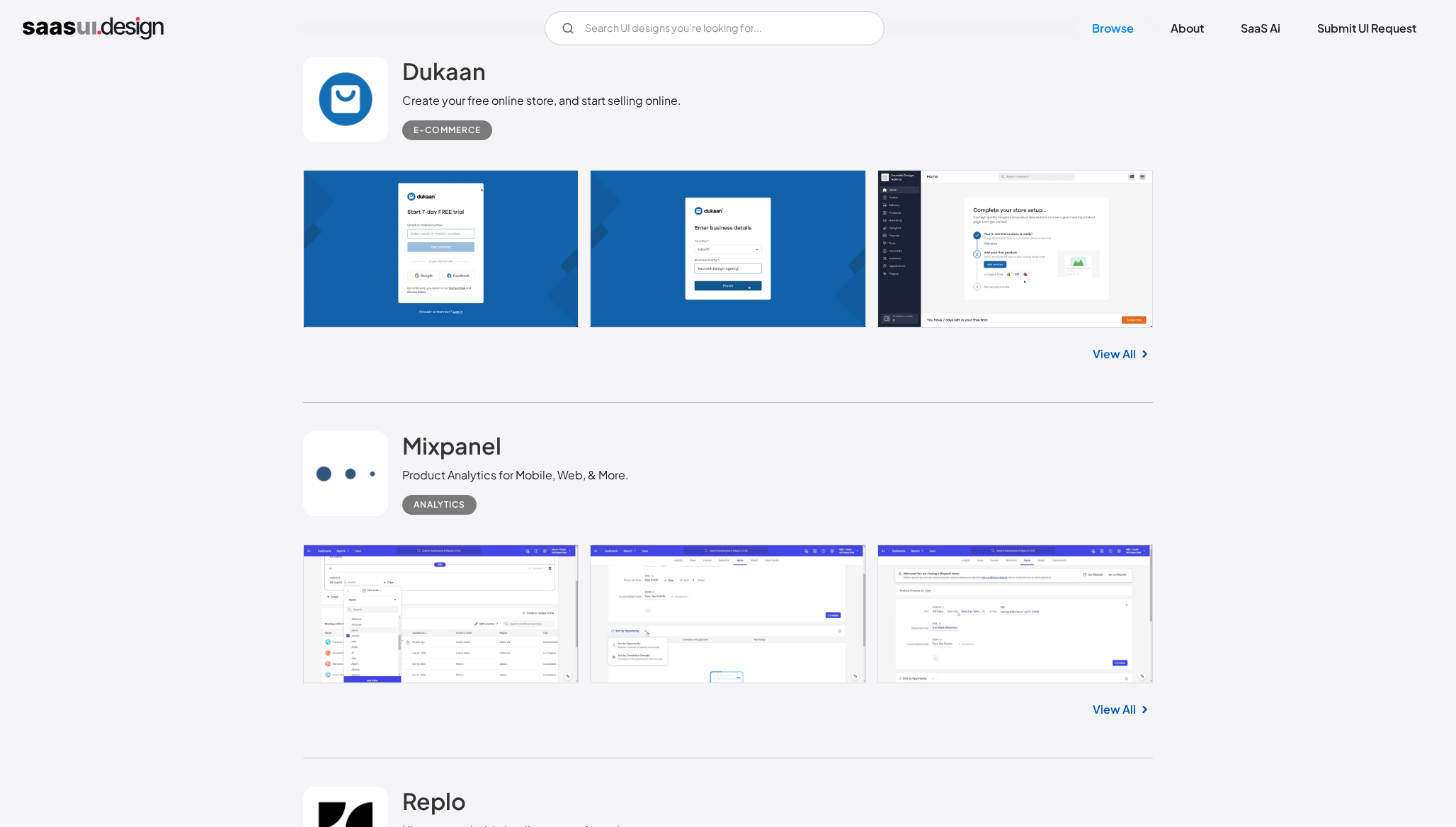
click at [391, 545] on link at bounding box center [728, 614] width 850 height 138
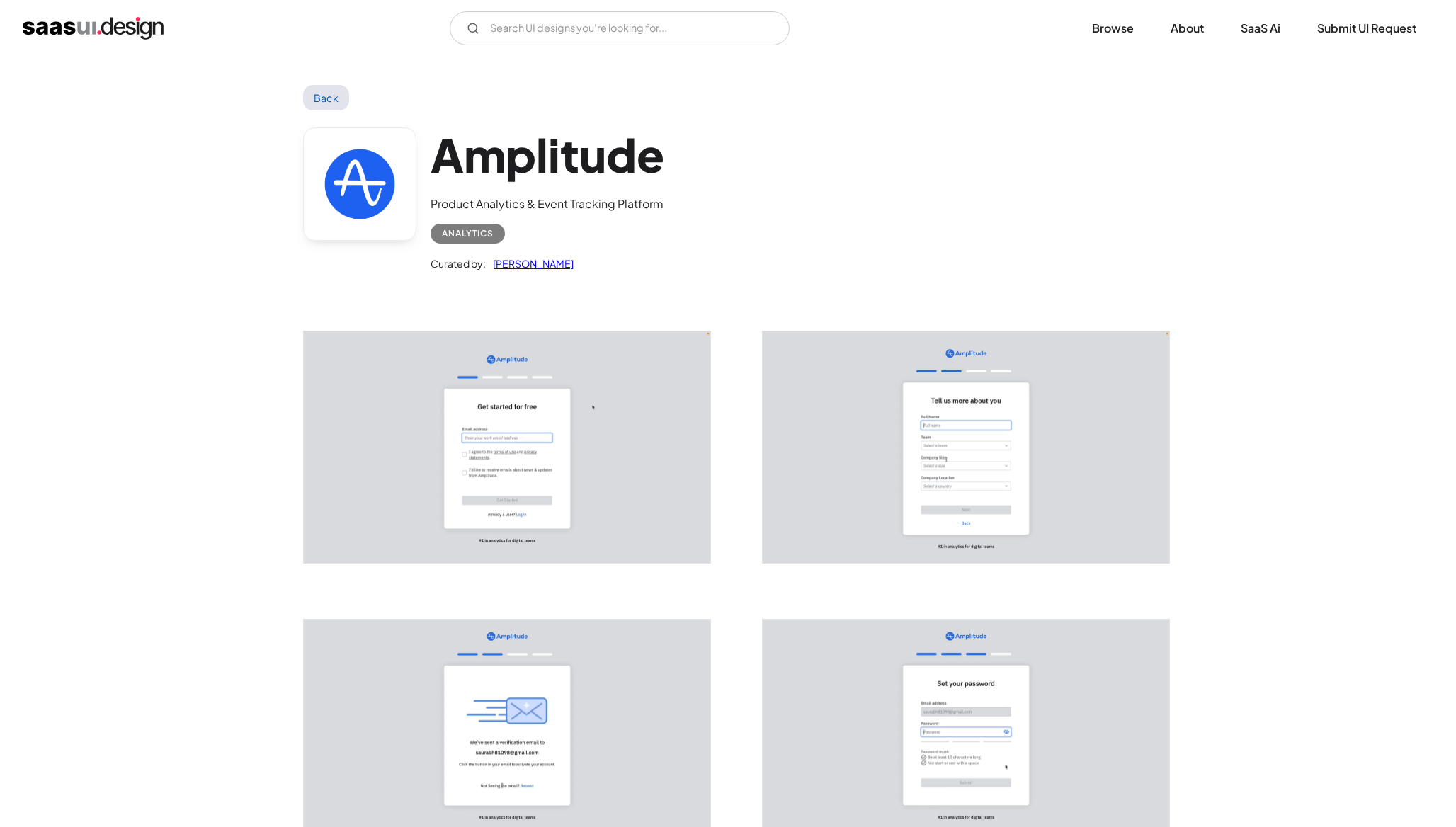
click at [434, 431] on img "open lightbox" at bounding box center [507, 446] width 406 height 231
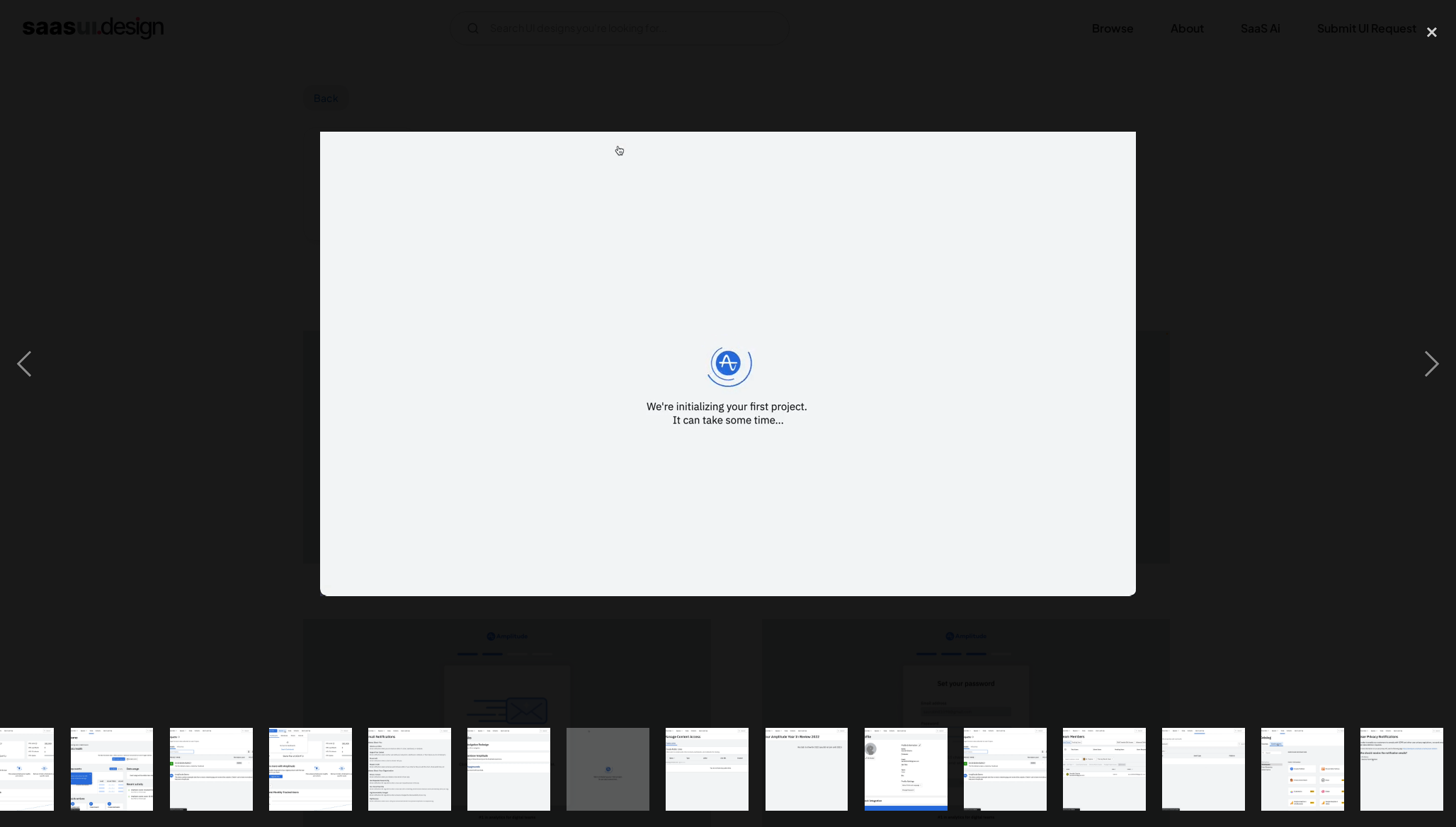
scroll to position [0, 844]
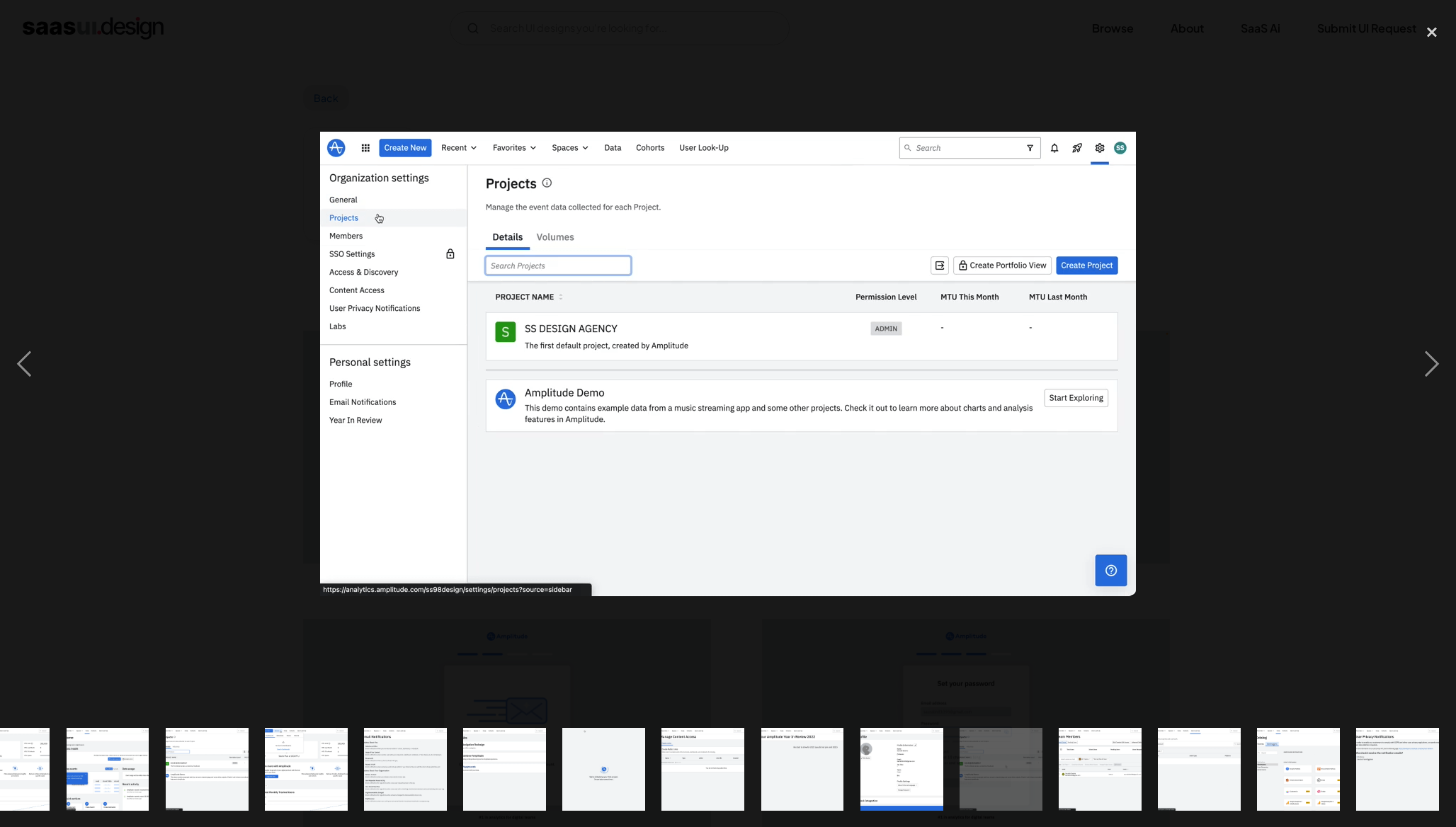
click at [1079, 777] on img "show item 20 of 23" at bounding box center [1100, 769] width 145 height 83
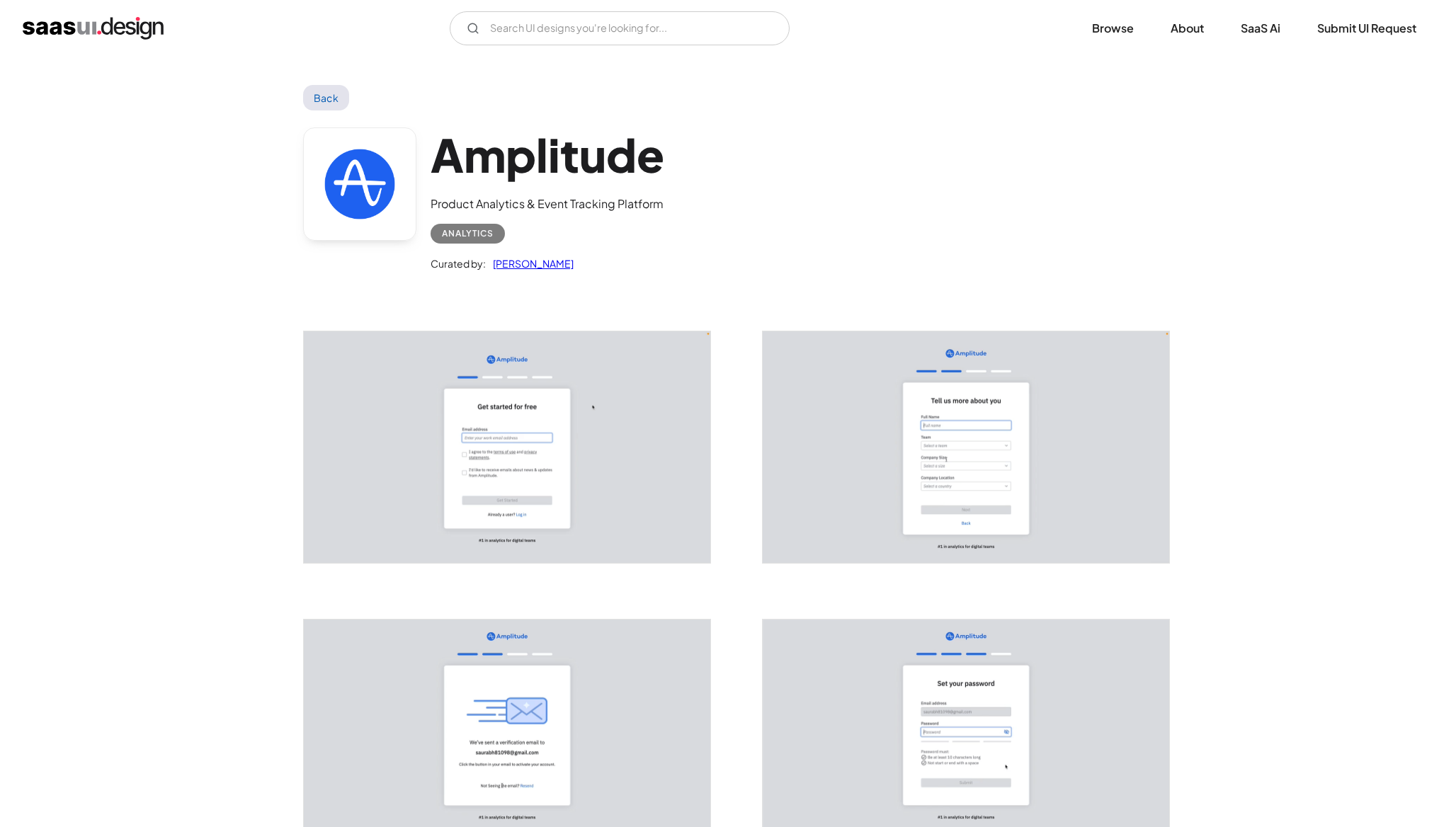
scroll to position [0, 0]
click at [327, 90] on link "Back" at bounding box center [325, 97] width 46 height 25
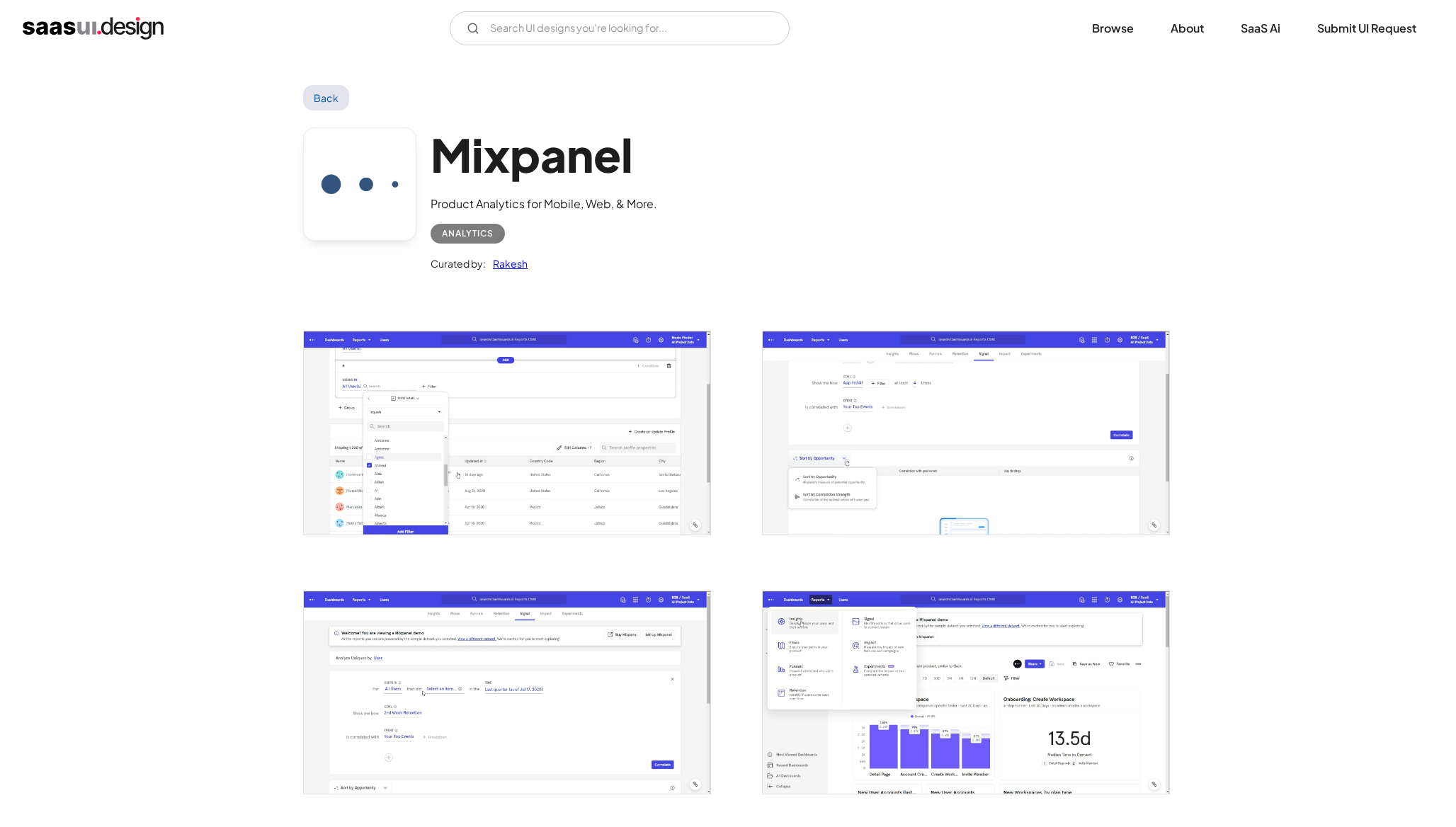
click at [405, 410] on img "open lightbox" at bounding box center [507, 432] width 406 height 202
click at [327, 100] on link "Back" at bounding box center [325, 97] width 46 height 25
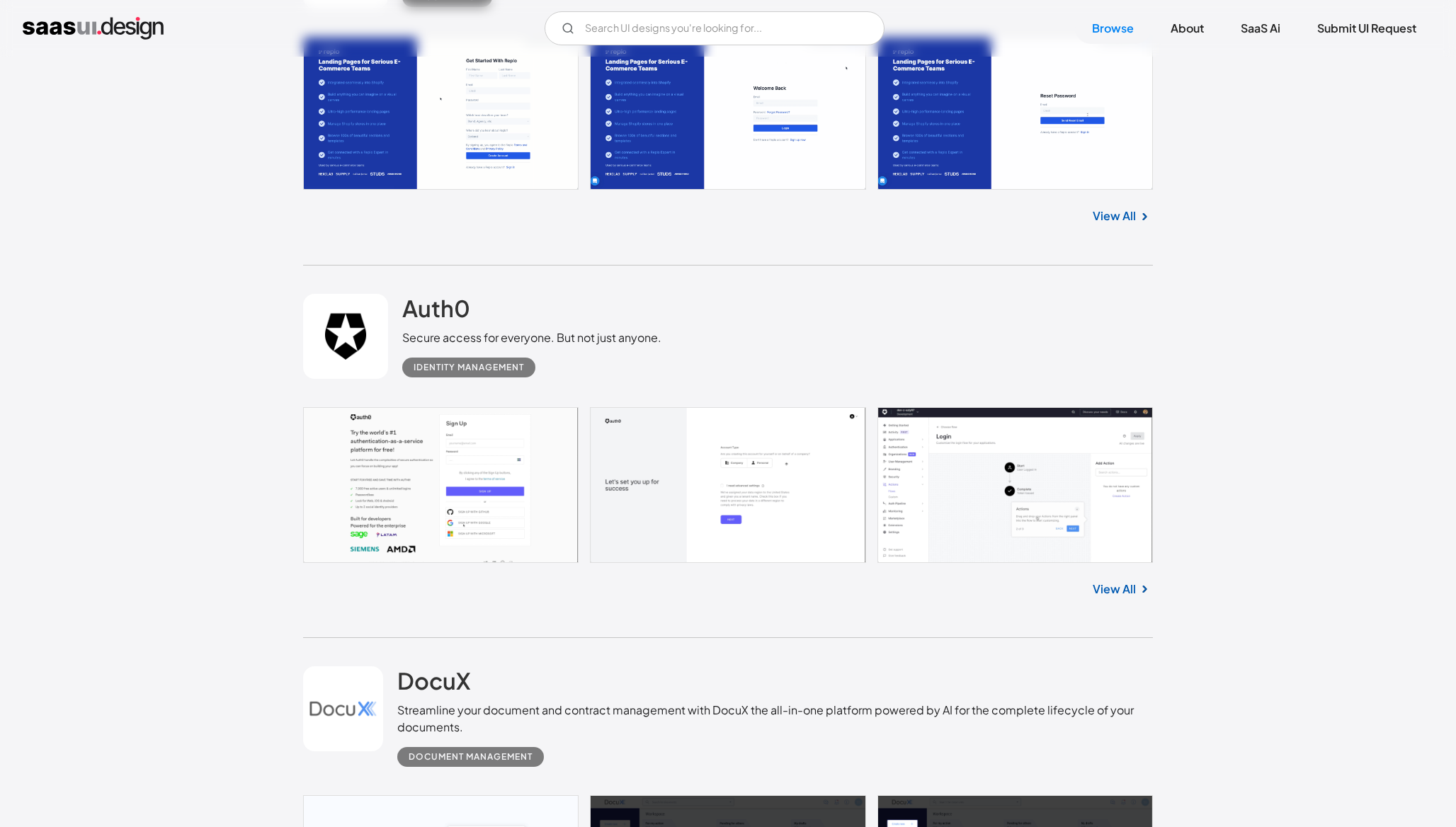
scroll to position [4349, 0]
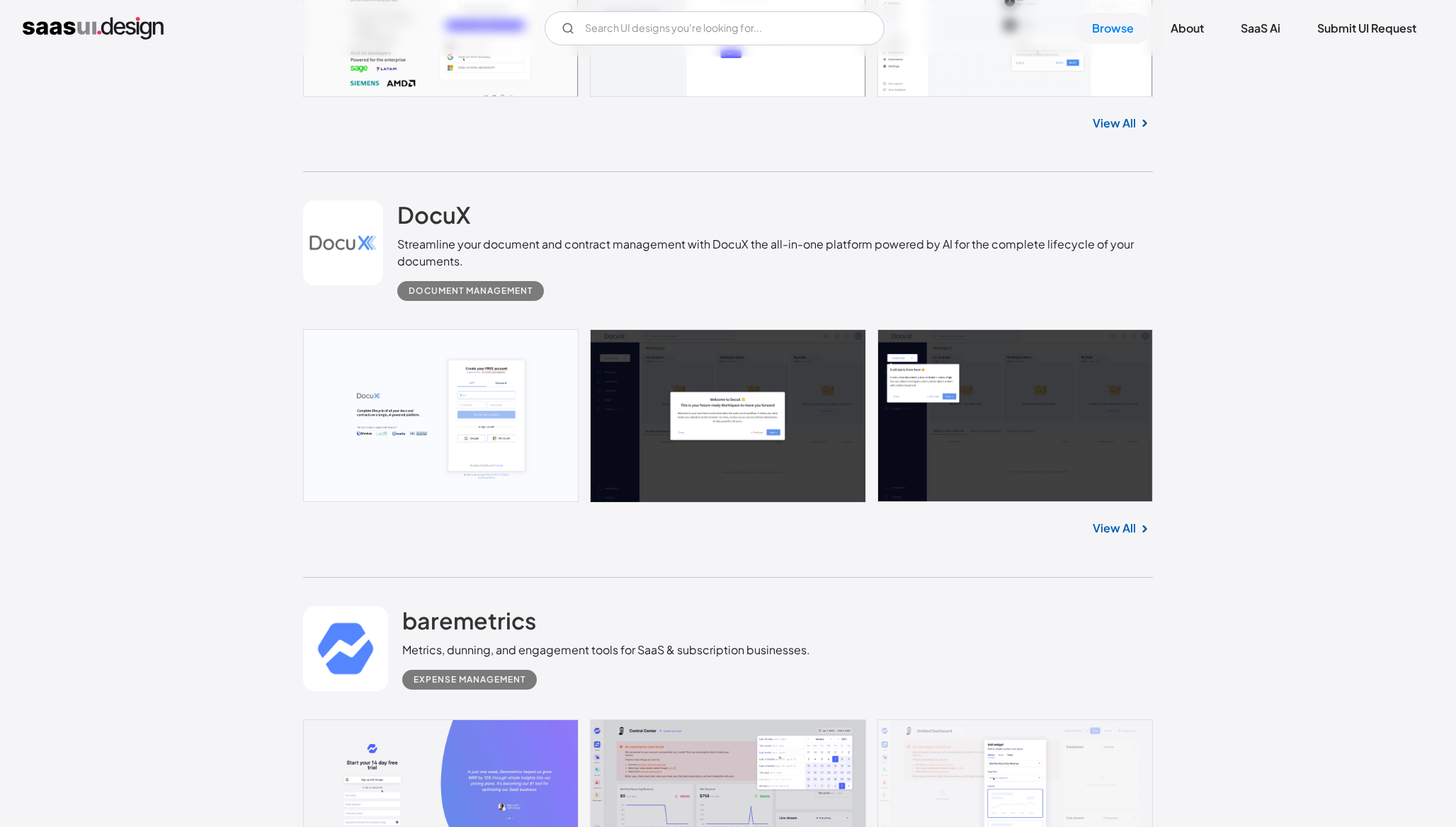
scroll to position [4813, 0]
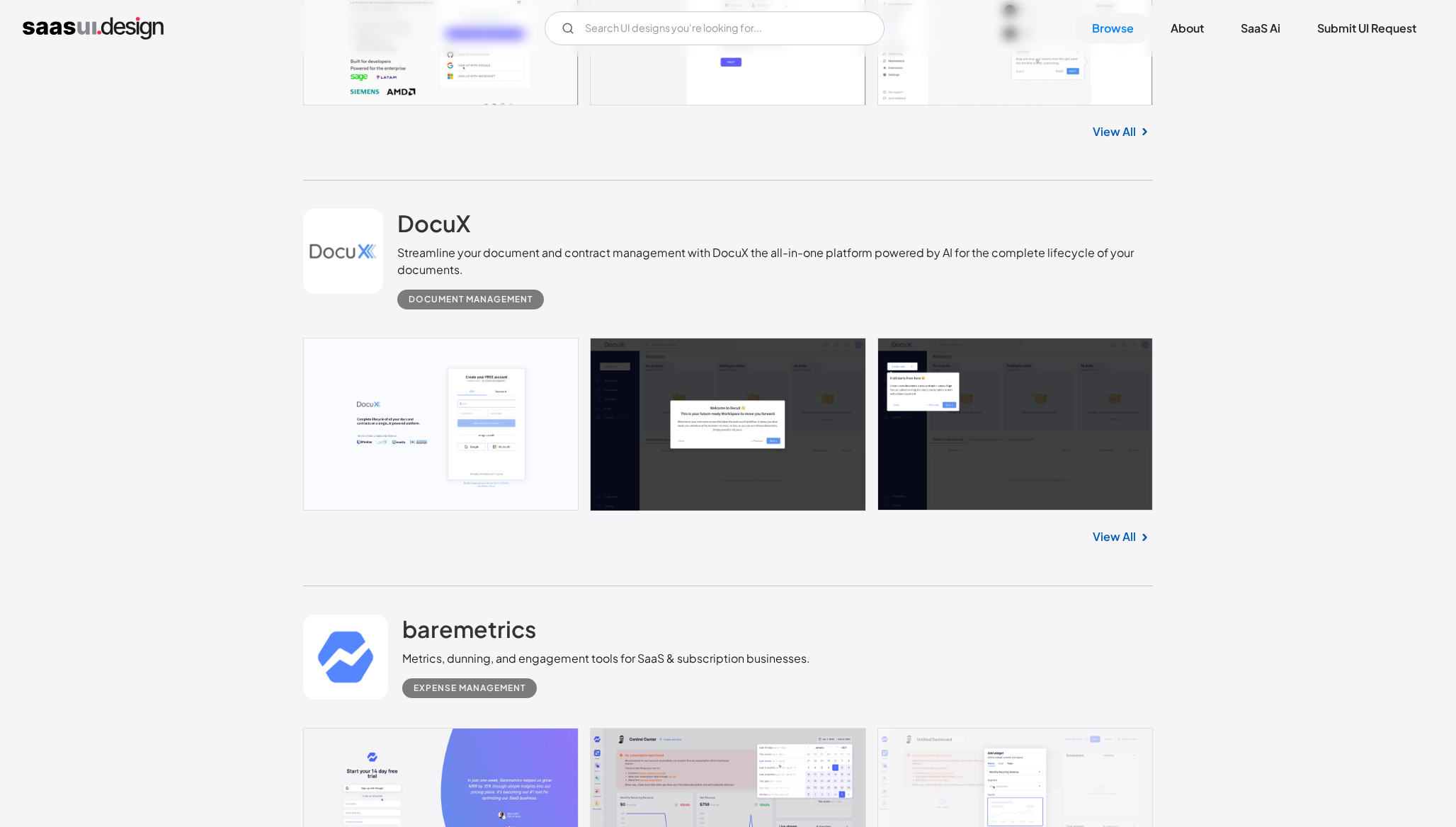
click at [427, 728] on link at bounding box center [728, 802] width 850 height 149
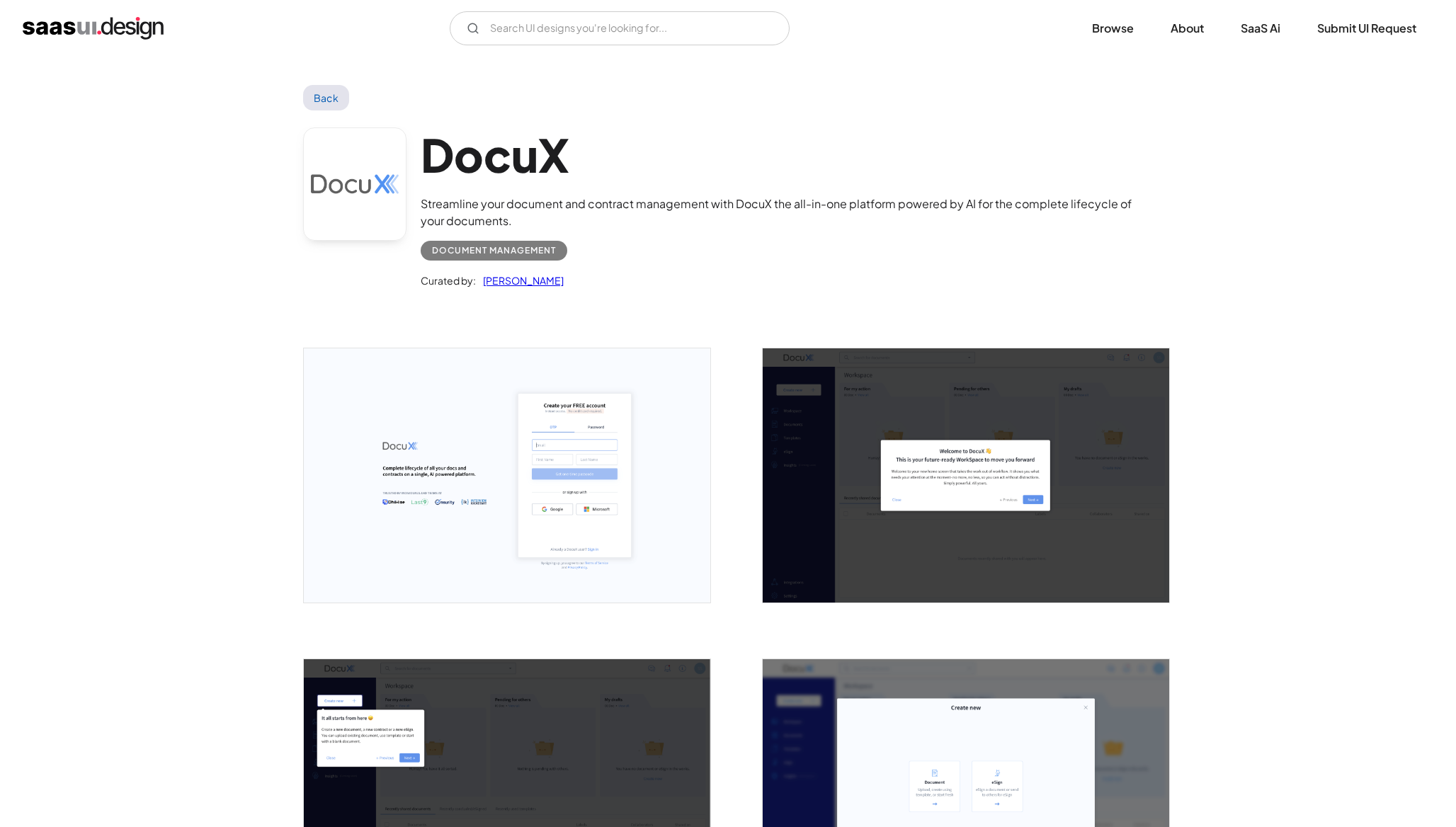
click at [420, 409] on img "open lightbox" at bounding box center [507, 475] width 406 height 254
click at [517, 170] on h1 "DocuX" at bounding box center [786, 154] width 732 height 55
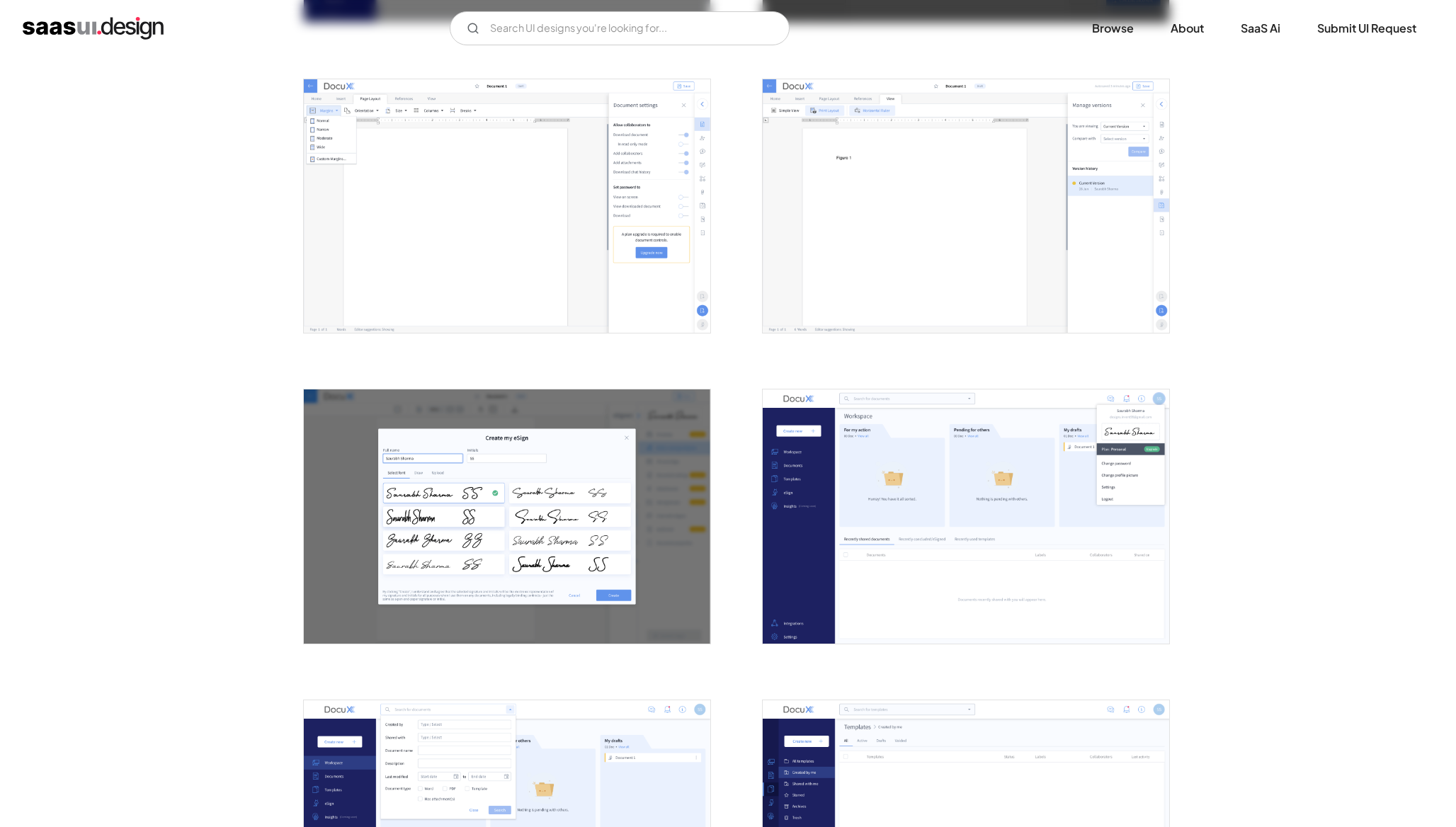
scroll to position [1202, 0]
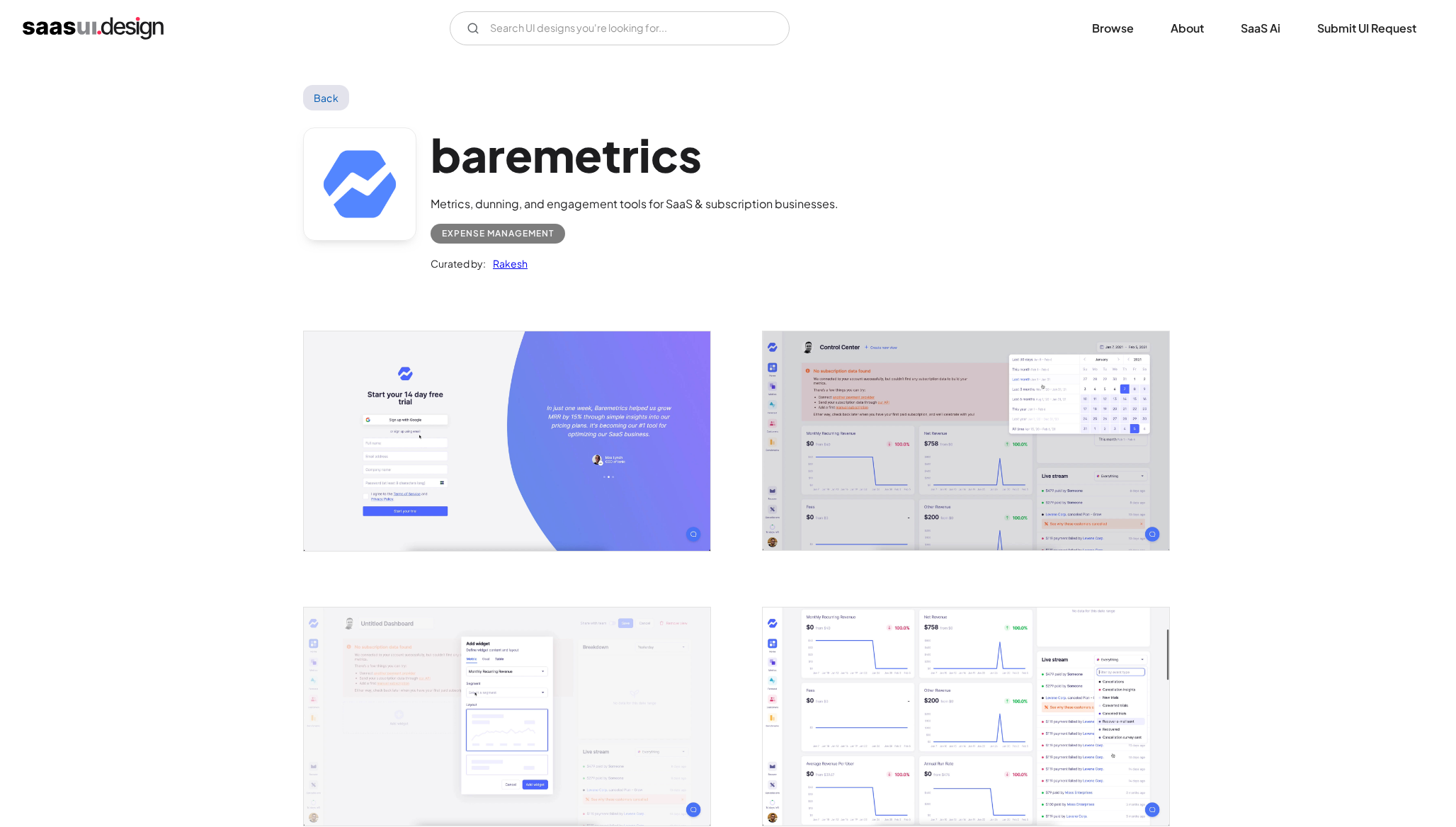
click at [453, 480] on img "open lightbox" at bounding box center [507, 440] width 406 height 219
click at [342, 97] on link "Back" at bounding box center [325, 97] width 46 height 25
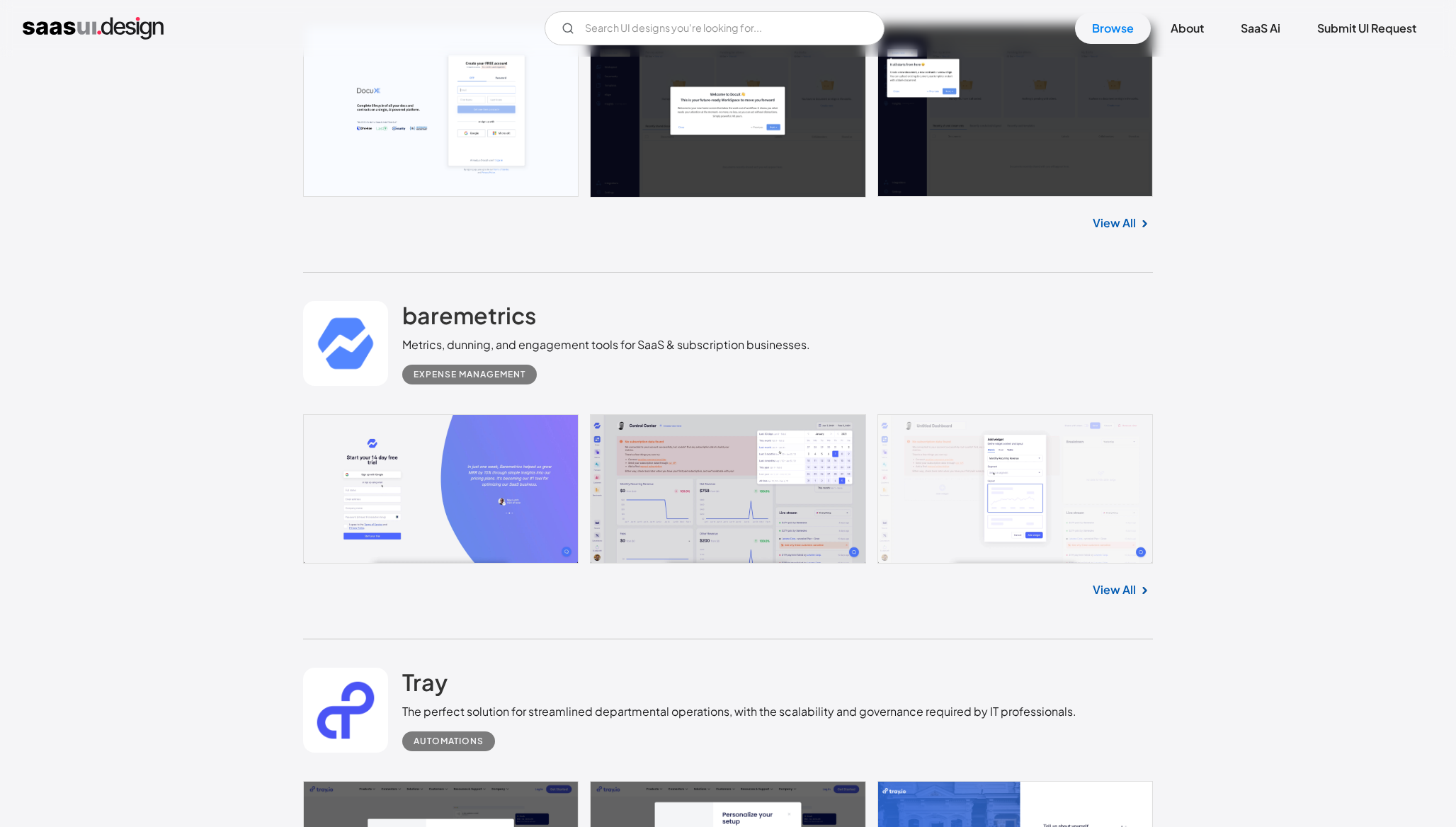
scroll to position [5131, 0]
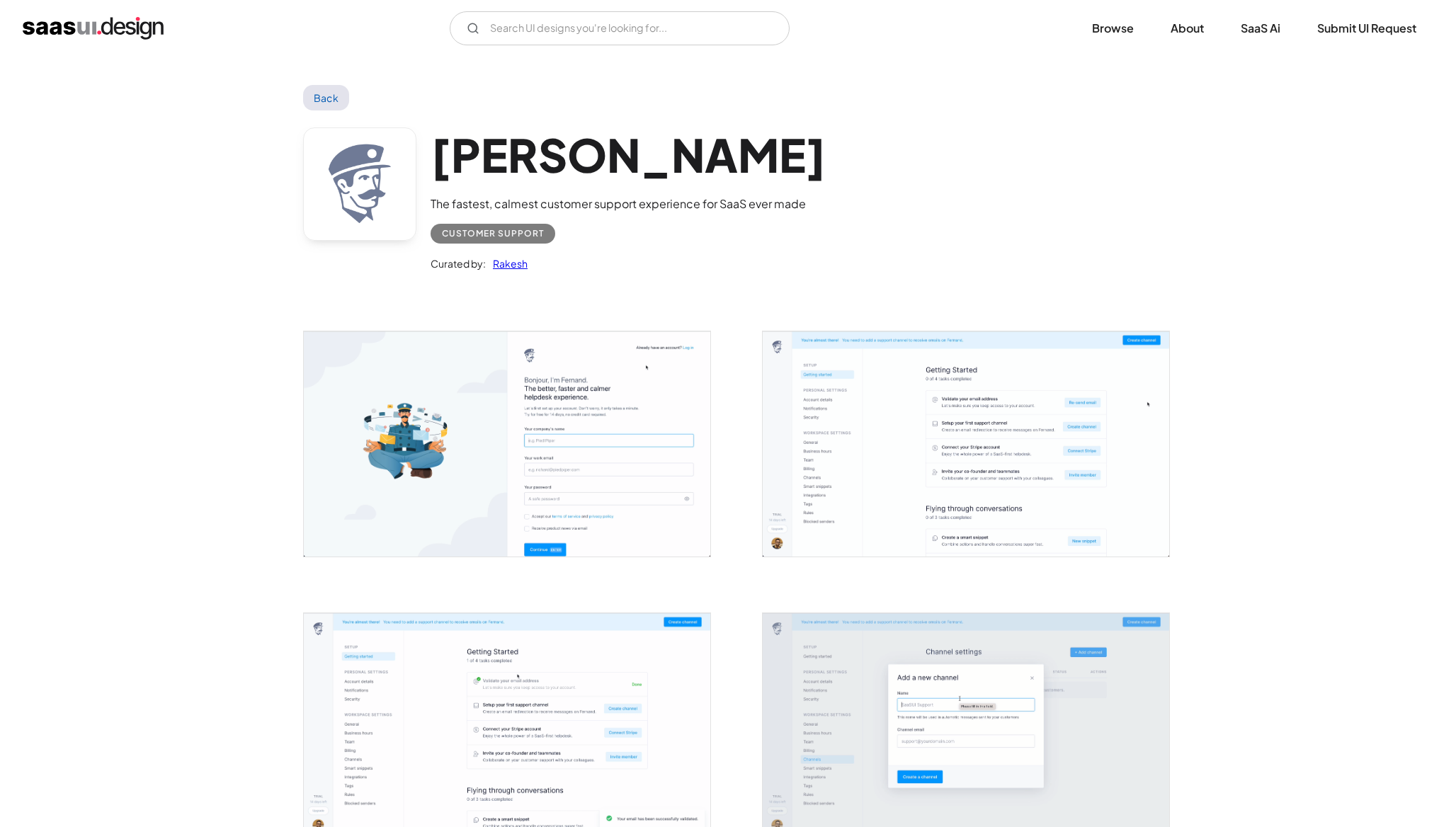
click at [402, 378] on img "open lightbox" at bounding box center [507, 443] width 406 height 225
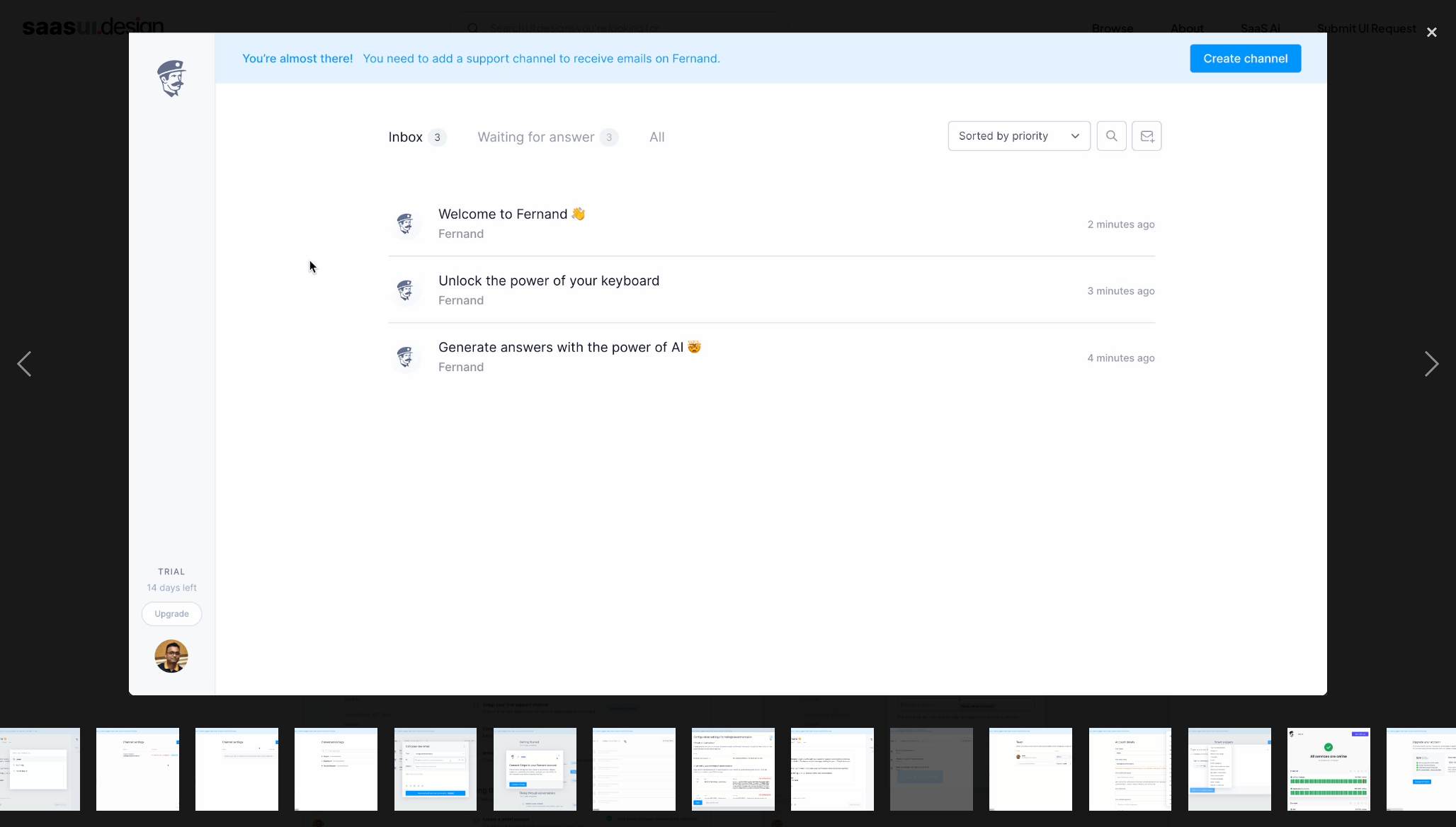
scroll to position [0, 546]
